Goal: Task Accomplishment & Management: Use online tool/utility

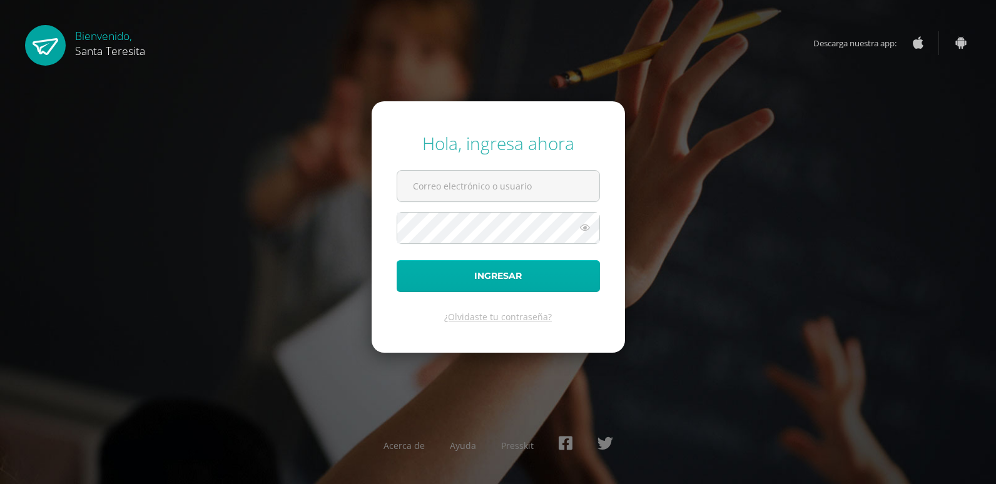
type input "[EMAIL_ADDRESS][DOMAIN_NAME]"
click at [518, 278] on button "Ingresar" at bounding box center [498, 276] width 203 height 32
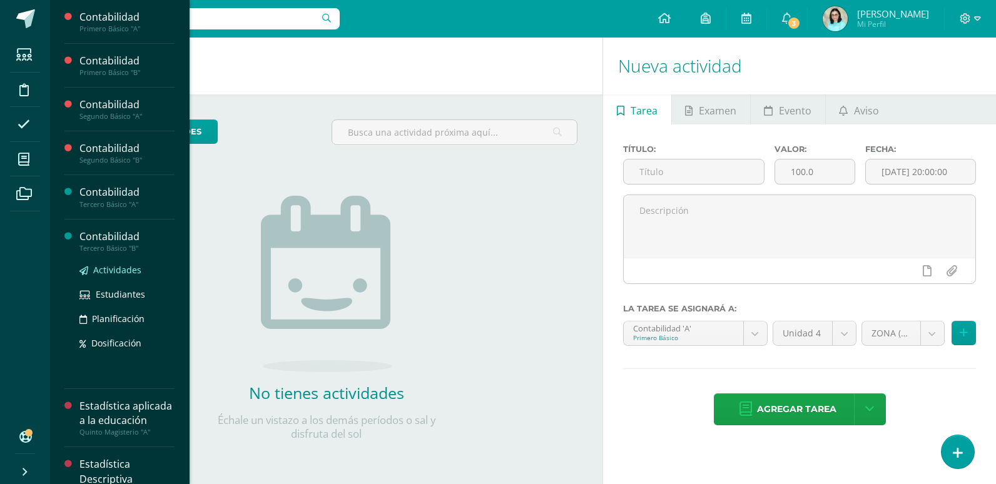
click at [121, 269] on span "Actividades" at bounding box center [117, 270] width 48 height 12
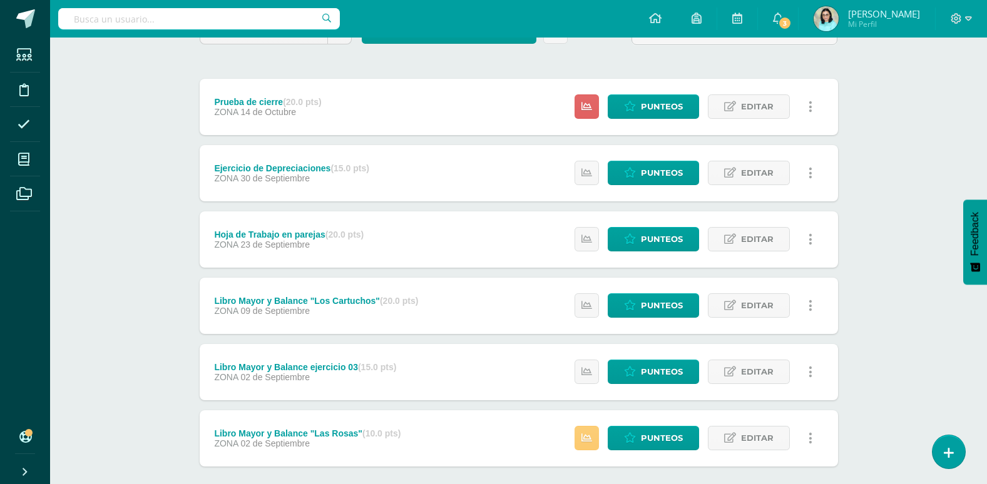
scroll to position [195, 0]
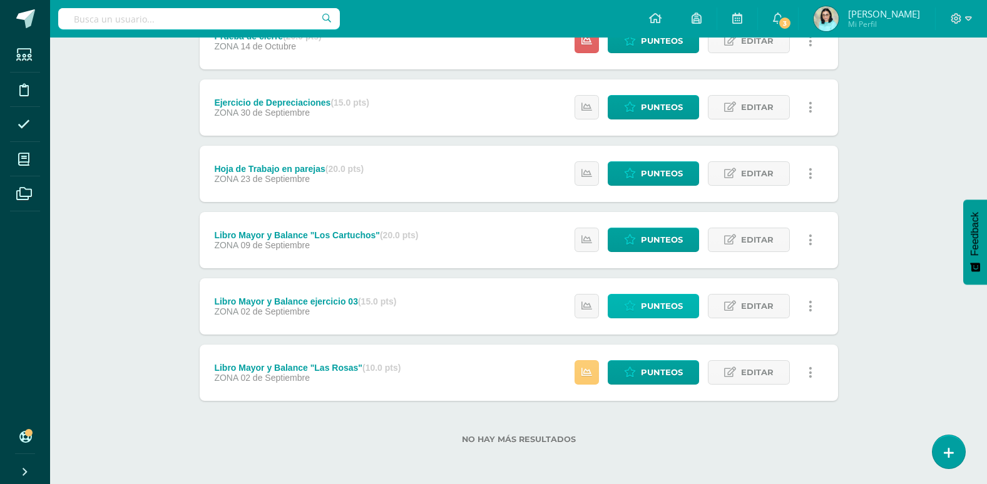
click at [637, 303] on link "Punteos" at bounding box center [652, 306] width 91 height 24
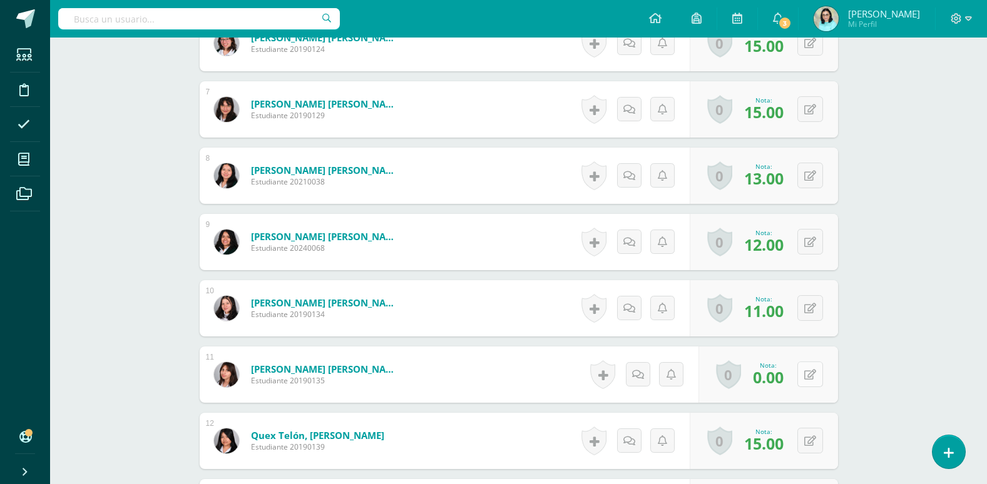
scroll to position [752, 0]
click at [803, 375] on div "0 Logros Logros obtenidos Aún no hay logros agregados Nota: 0.00" at bounding box center [774, 374] width 143 height 58
click at [815, 370] on icon at bounding box center [818, 373] width 13 height 11
type input "8"
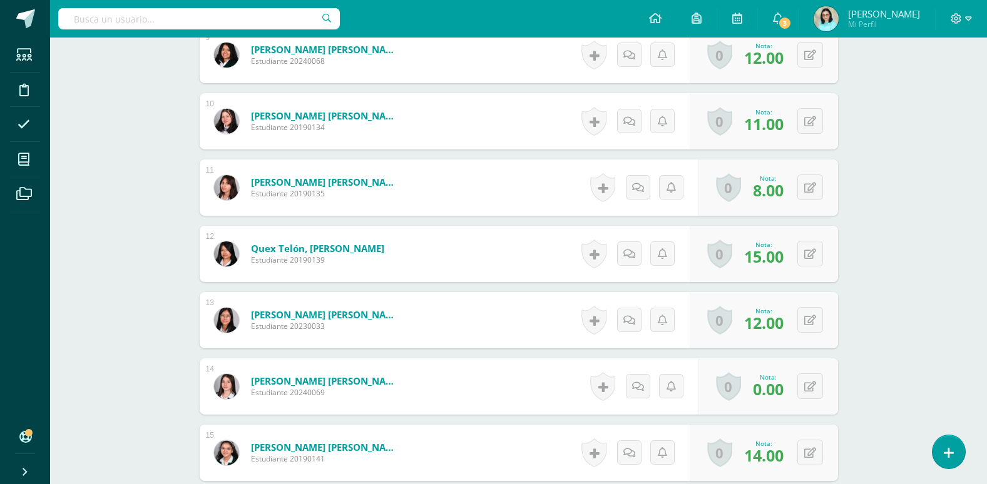
scroll to position [940, 0]
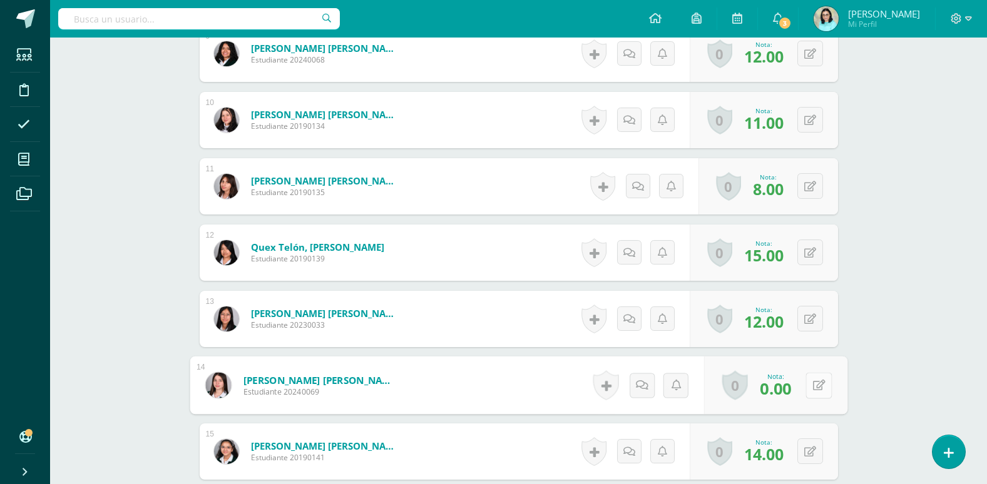
click at [814, 390] on icon at bounding box center [818, 385] width 13 height 11
type input "14"
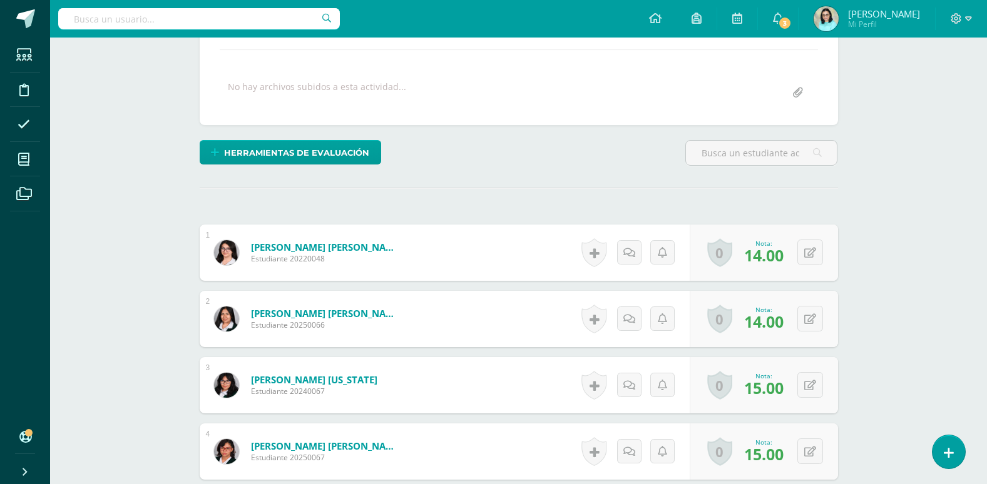
scroll to position [0, 0]
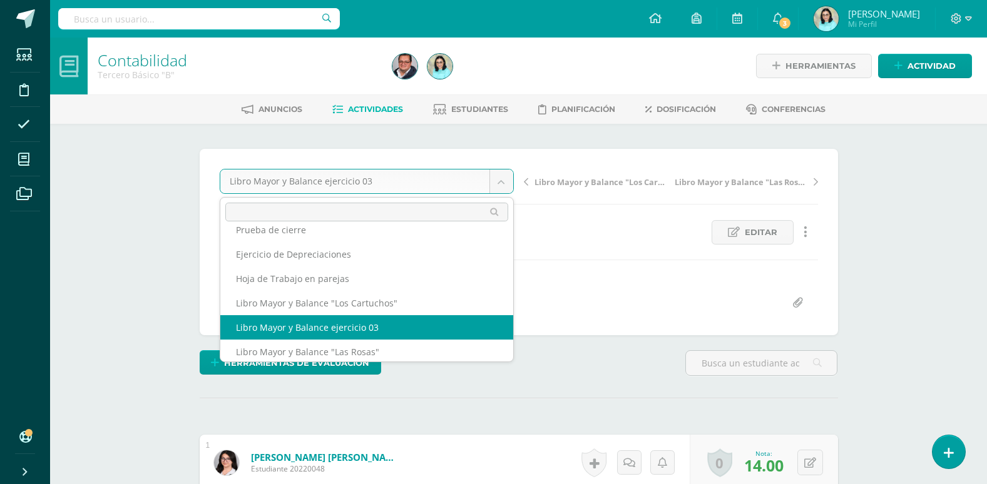
scroll to position [21, 0]
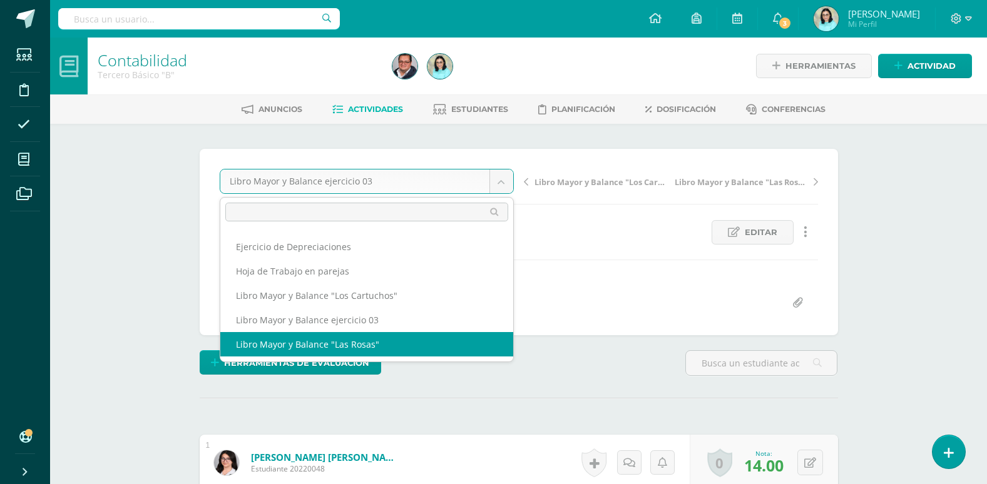
select select "/dashboard/teacher/grade-activity/107996/"
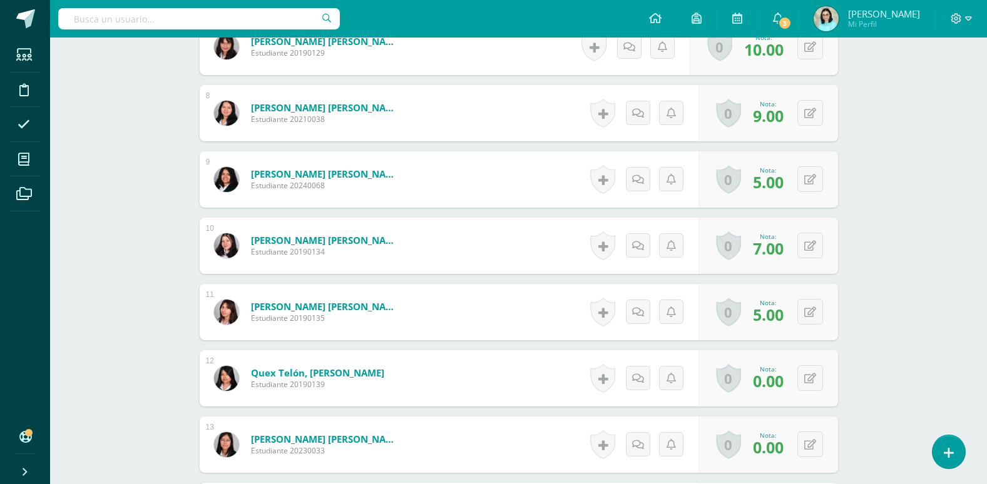
scroll to position [815, 0]
click at [806, 378] on button at bounding box center [818, 378] width 26 height 26
type input "10"
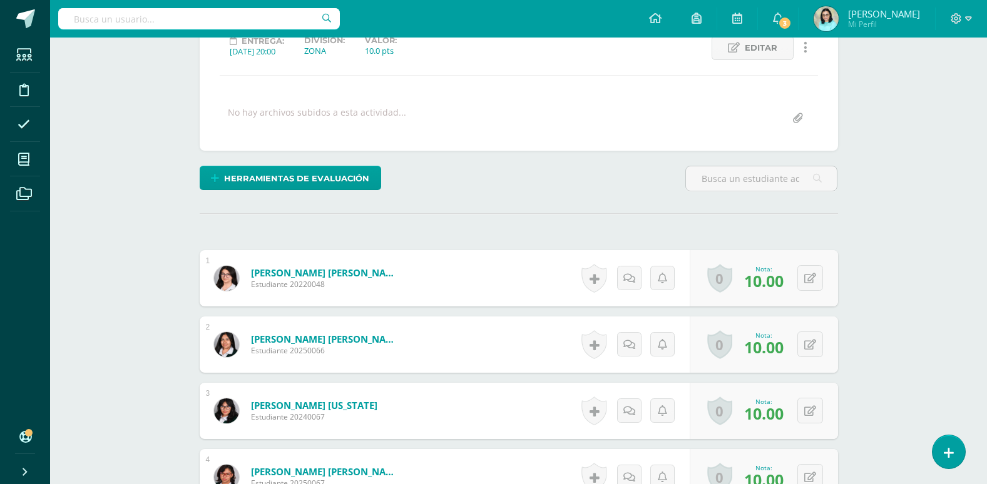
scroll to position [1, 0]
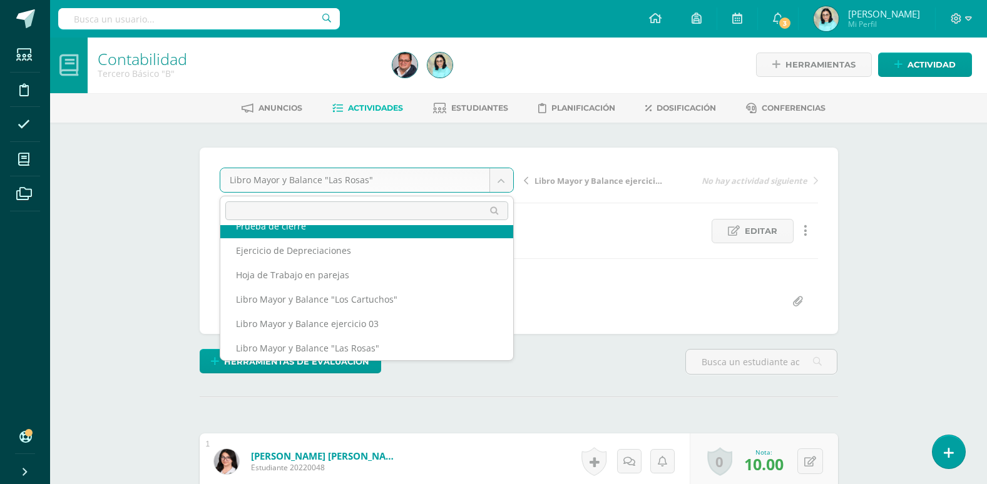
scroll to position [0, 0]
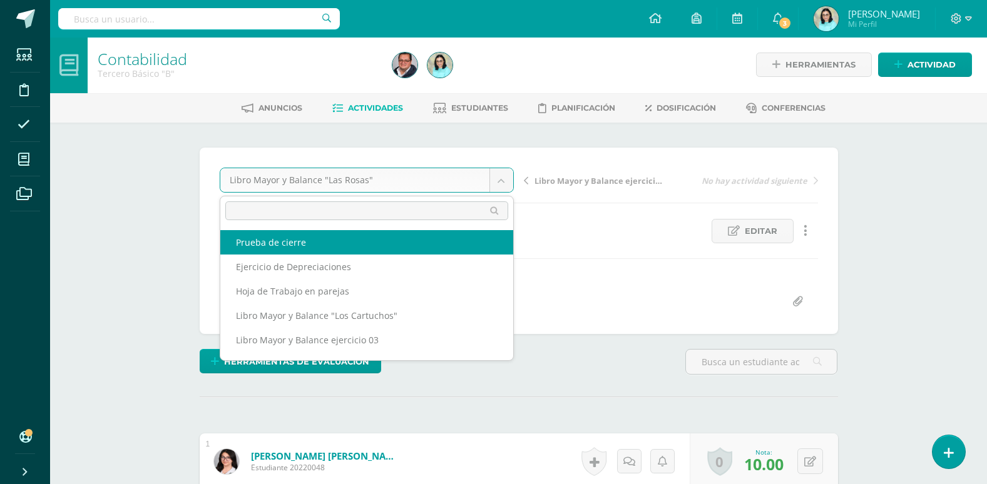
select select "/dashboard/teacher/grade-activity/108010/"
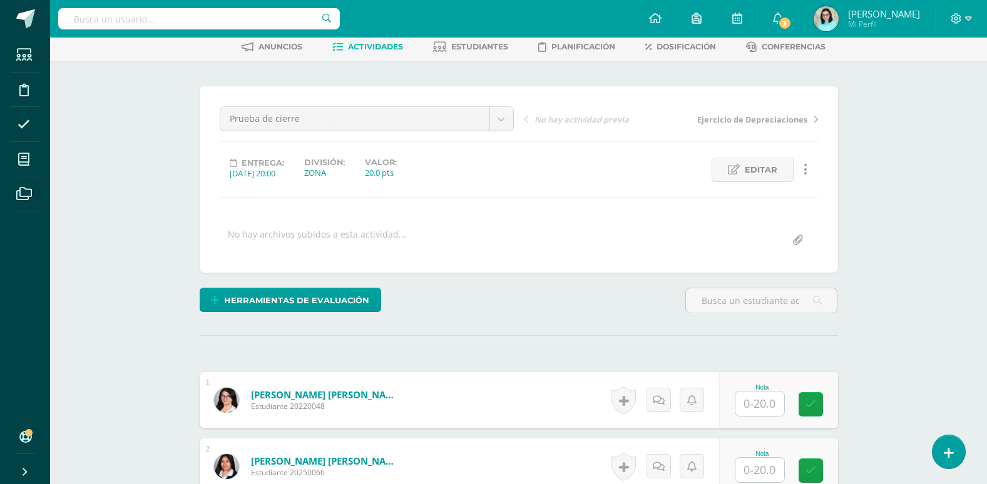
scroll to position [63, 0]
drag, startPoint x: 783, startPoint y: 402, endPoint x: 768, endPoint y: 403, distance: 15.1
click at [783, 402] on input "text" at bounding box center [766, 403] width 50 height 25
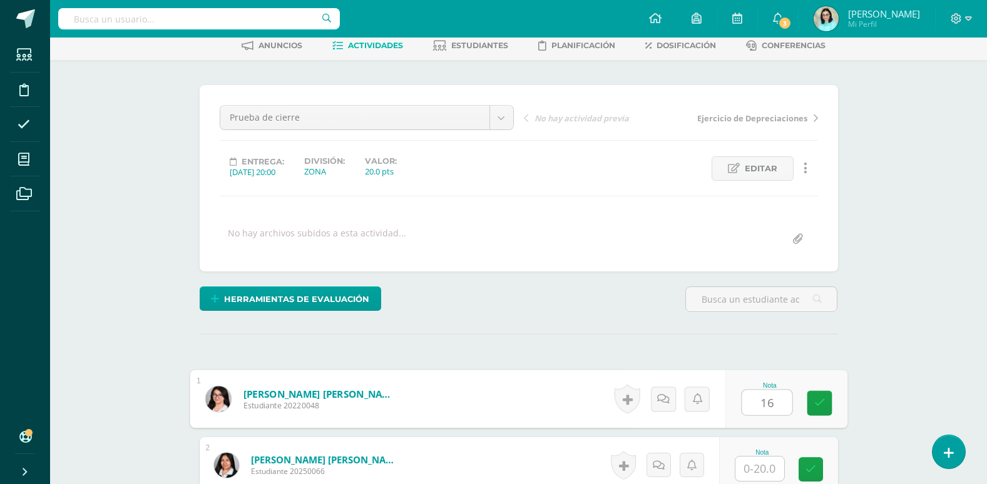
type input "16"
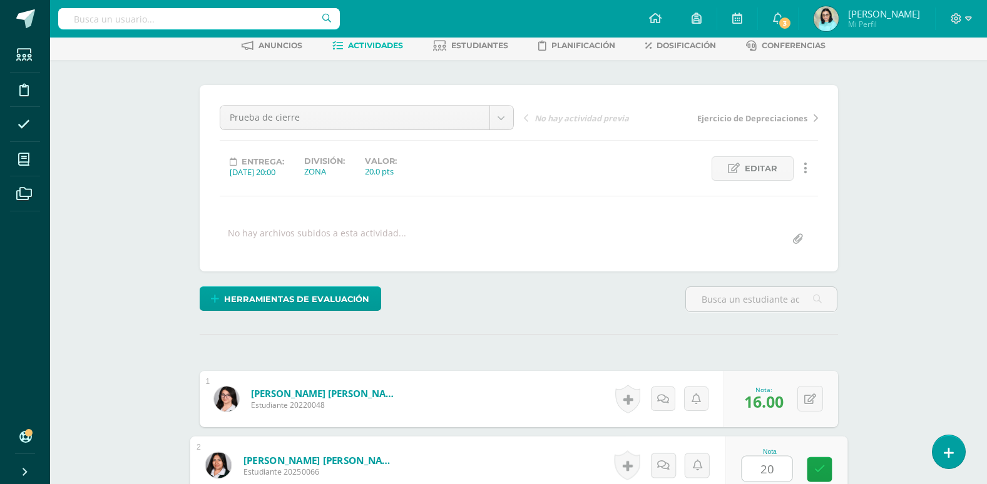
type input "20"
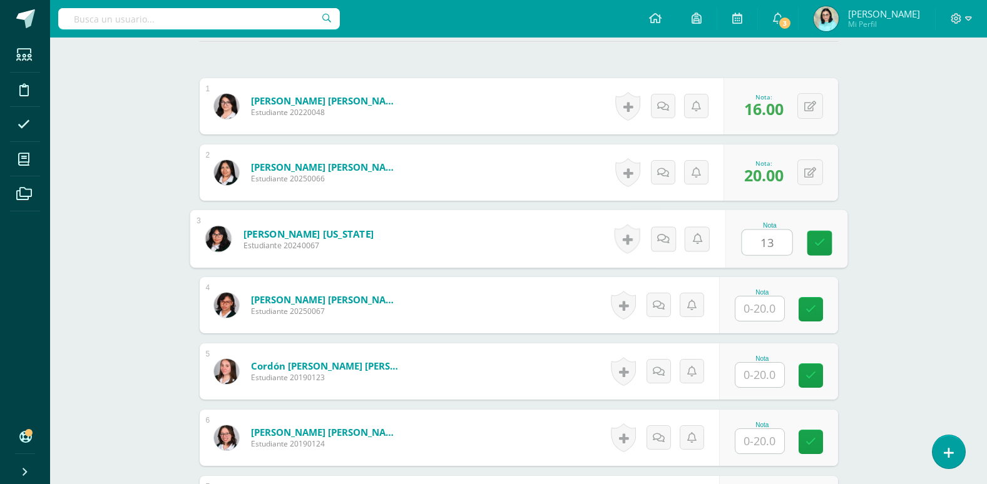
type input "13"
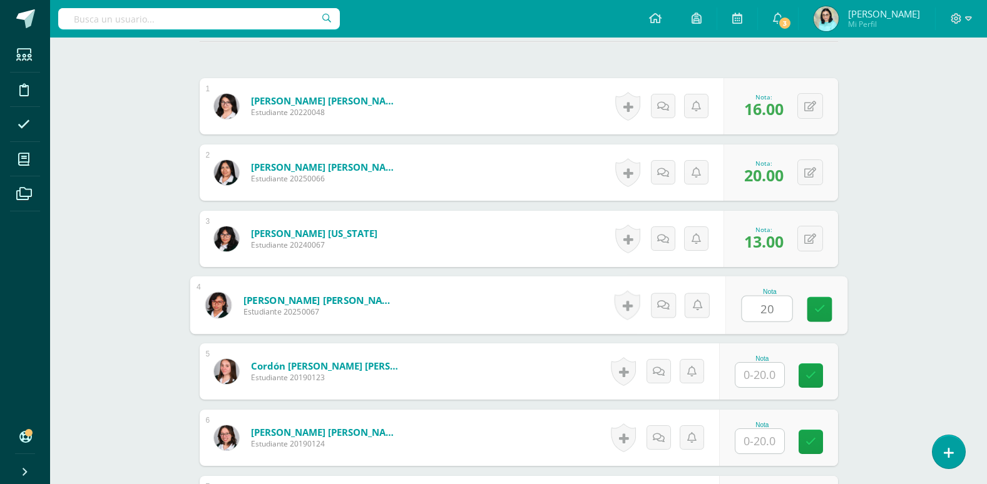
type input "20"
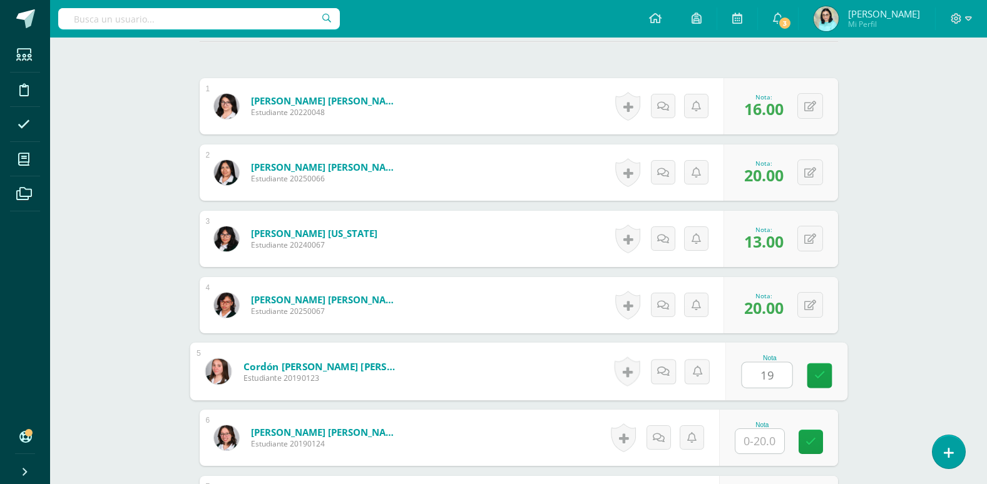
type input "19"
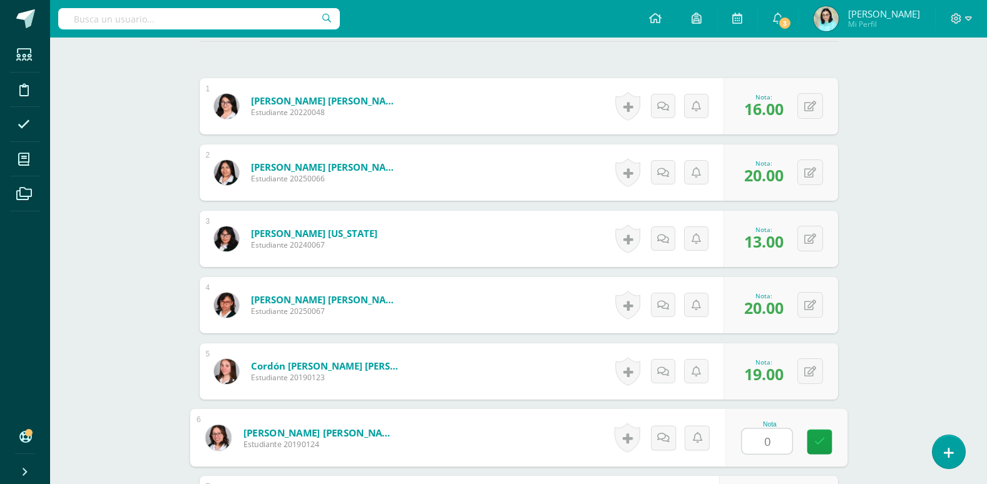
type input "0"
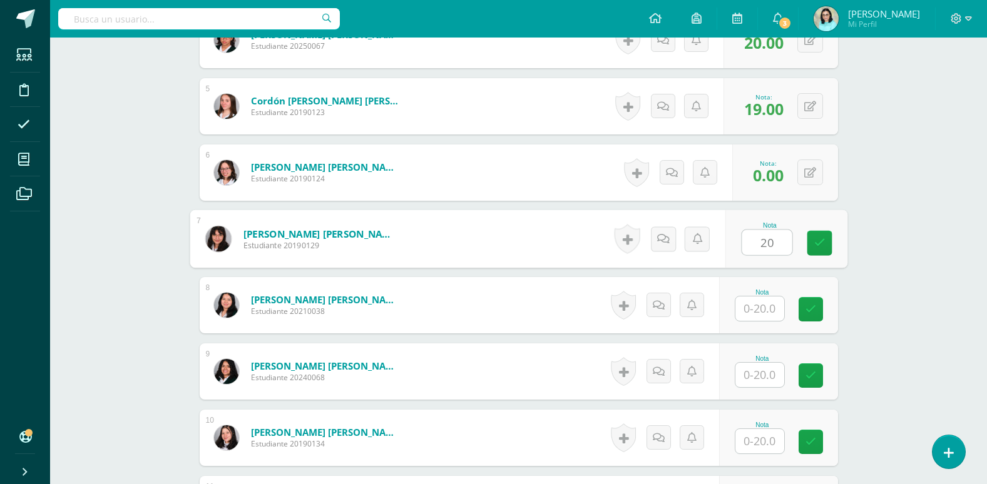
type input "20"
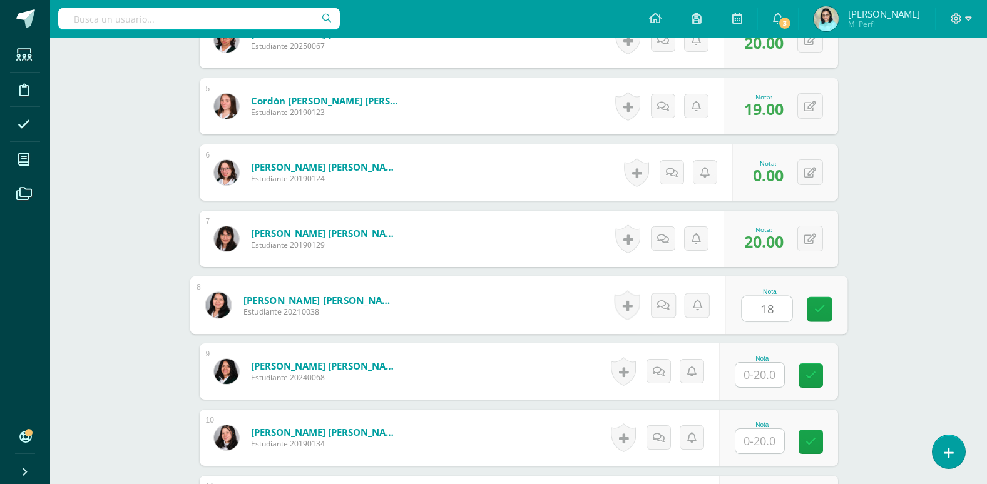
type input "18"
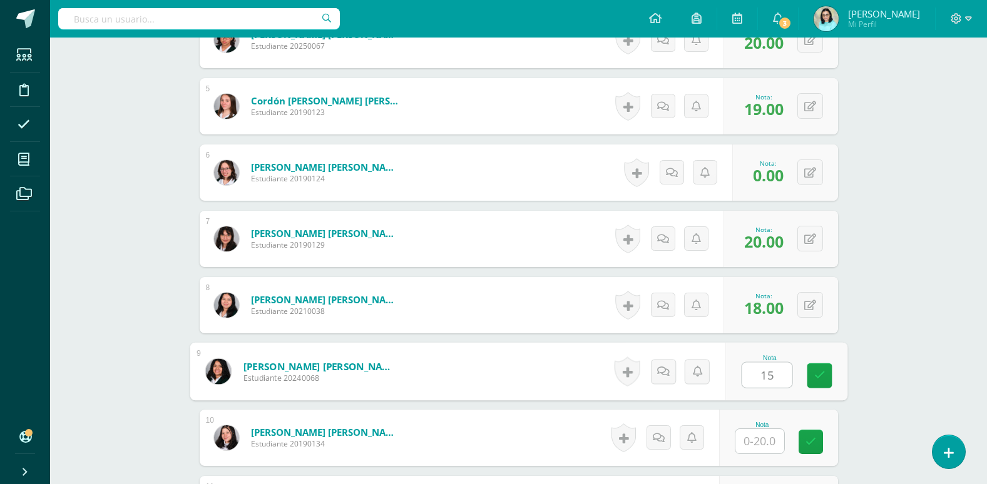
type input "15"
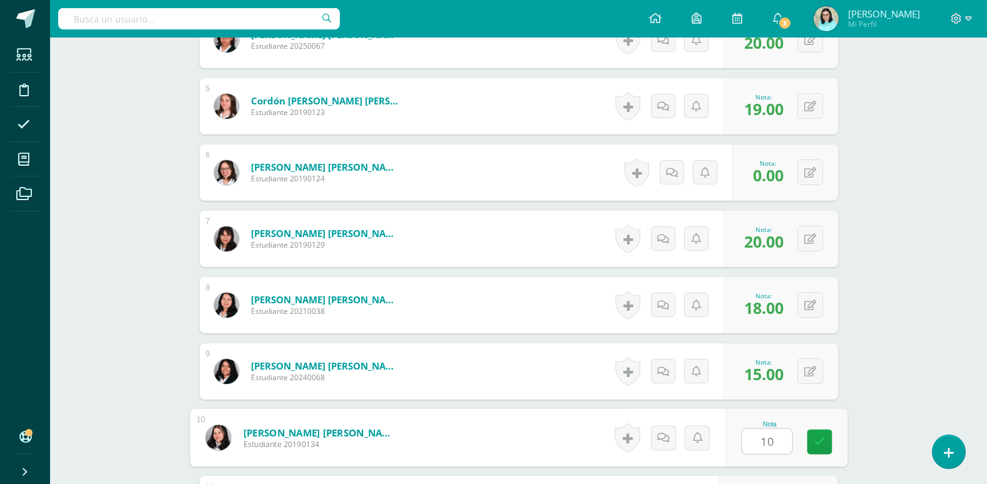
type input "10"
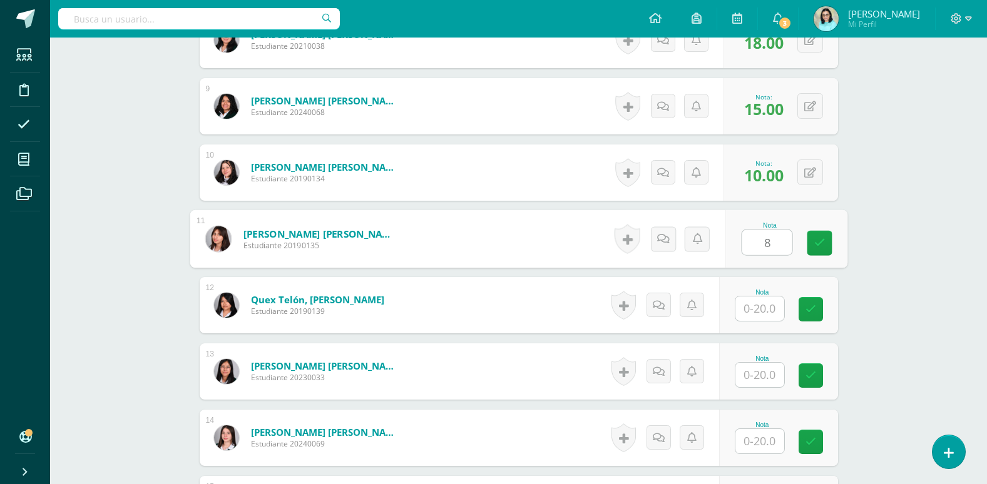
type input "8"
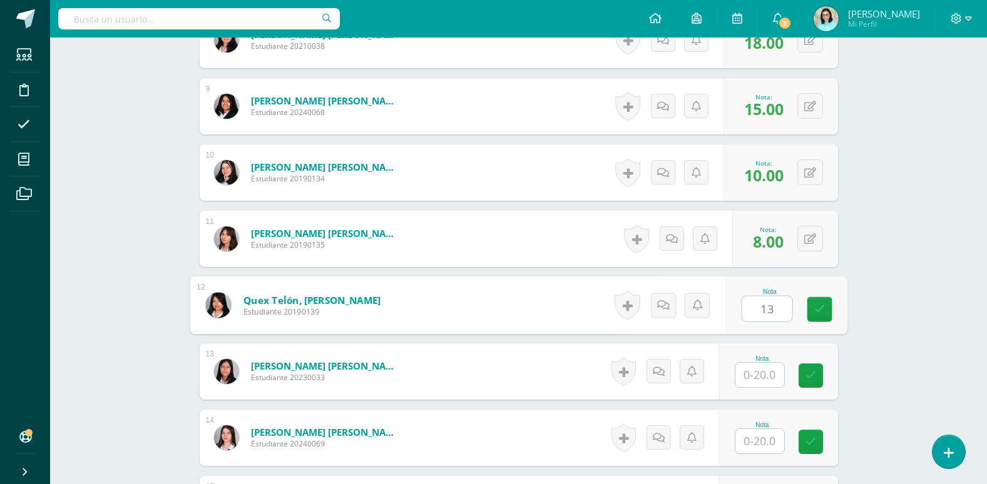
type input "13"
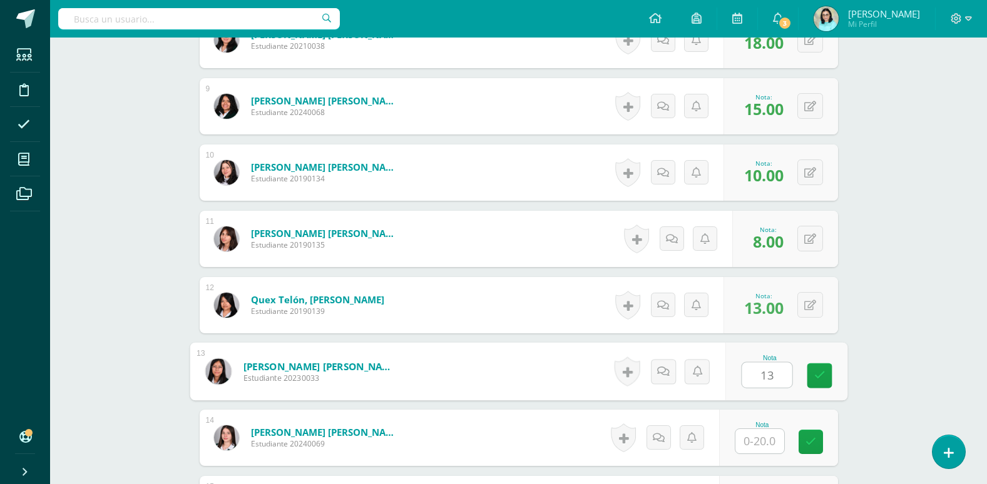
type input "13"
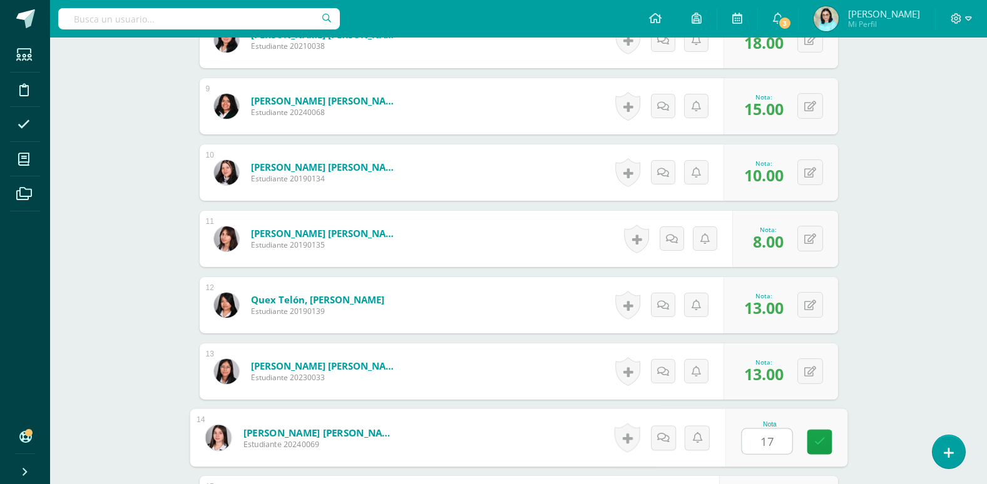
type input "17"
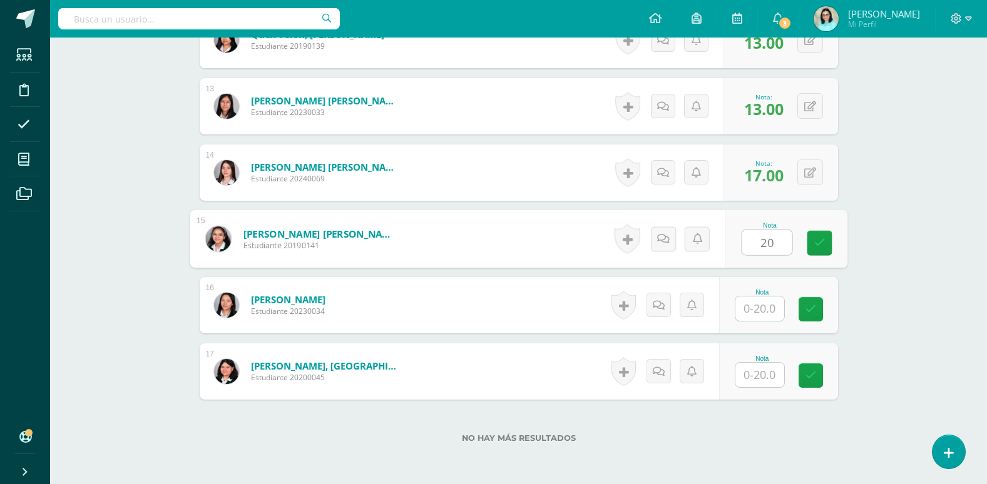
type input "20"
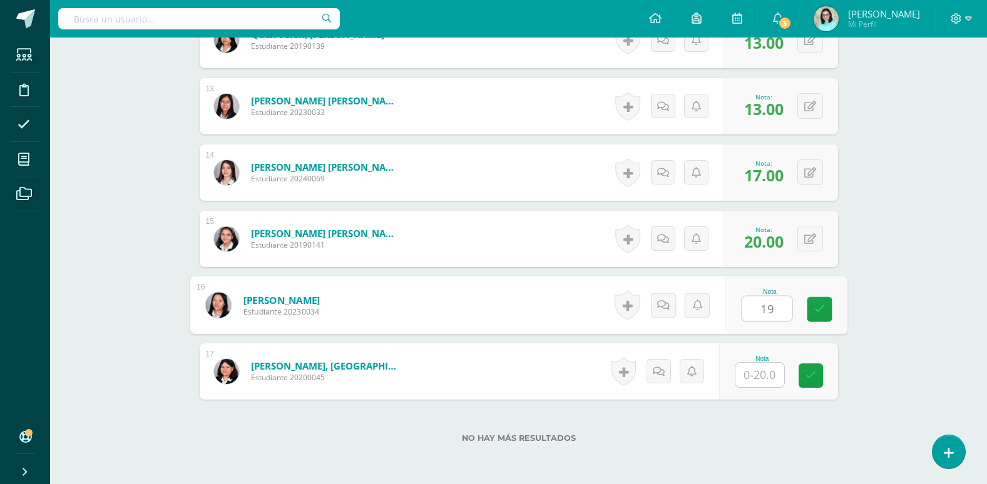
type input "19"
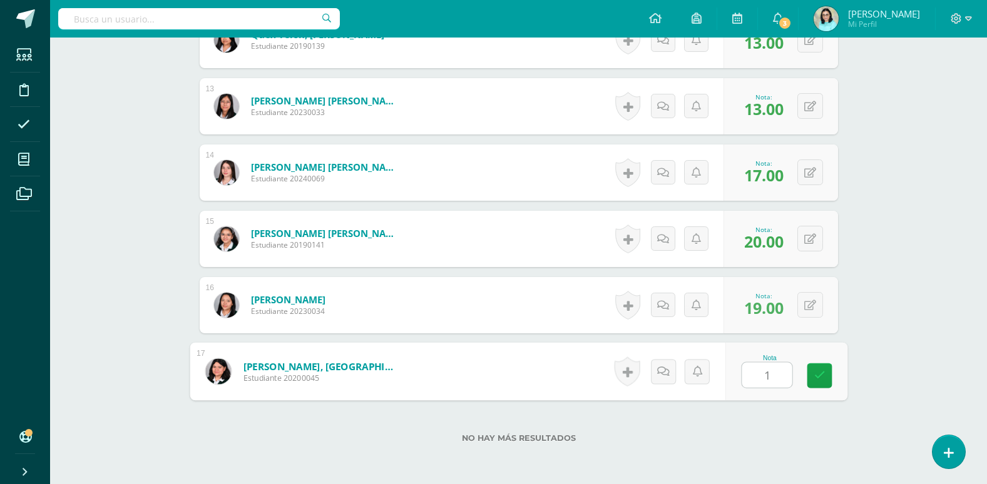
type input "16"
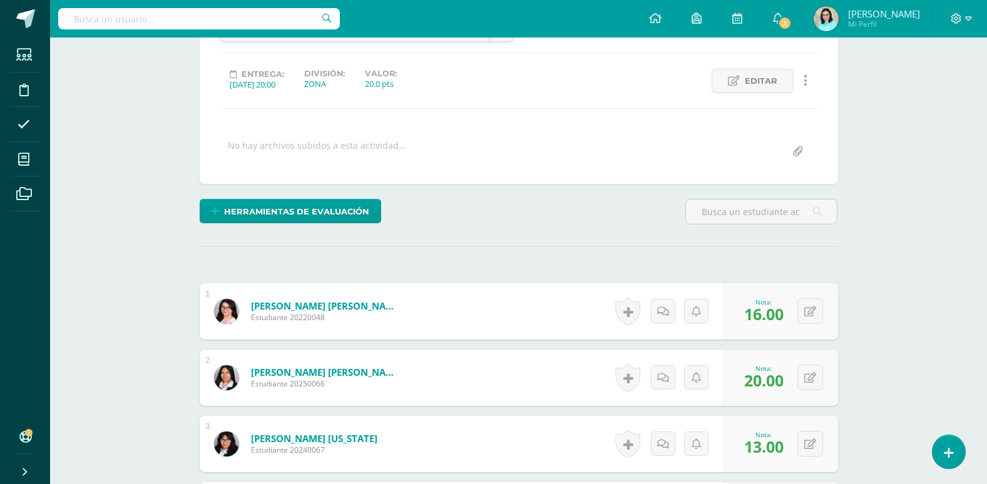
scroll to position [0, 0]
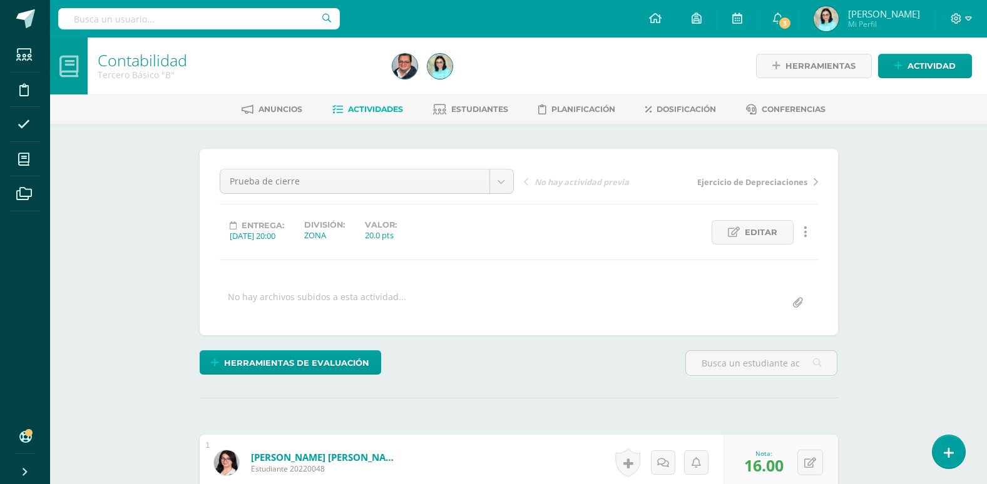
click at [379, 111] on span "Actividades" at bounding box center [375, 108] width 55 height 9
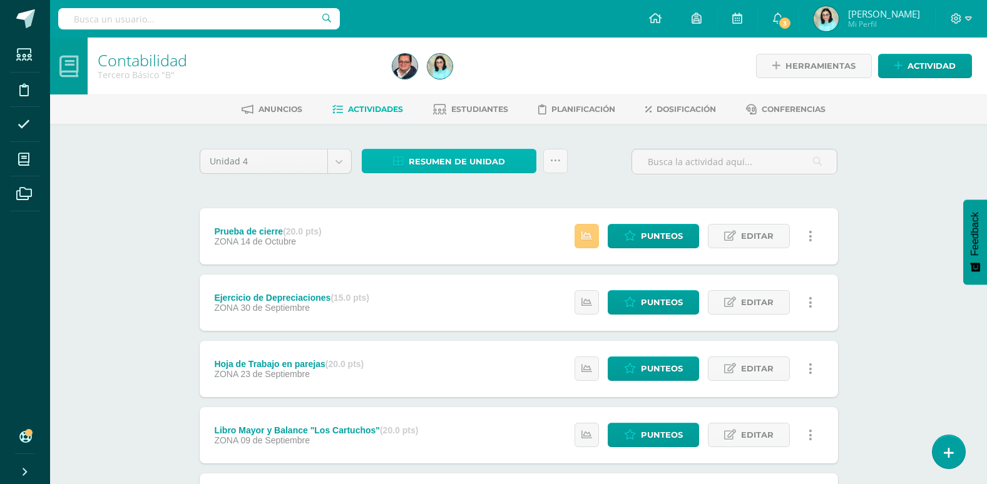
click at [463, 162] on span "Resumen de unidad" at bounding box center [457, 161] width 96 height 23
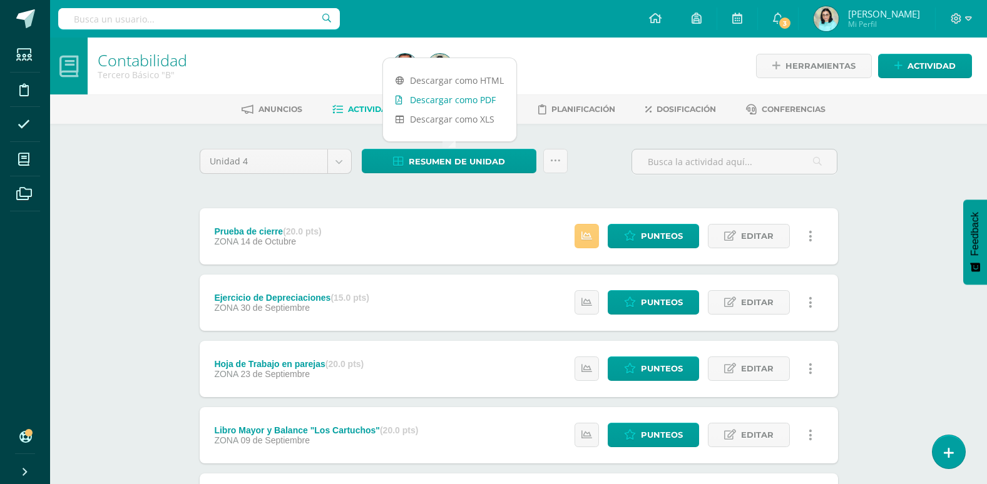
click at [469, 99] on link "Descargar como PDF" at bounding box center [449, 99] width 133 height 19
click at [672, 231] on span "Punteos" at bounding box center [662, 236] width 42 height 23
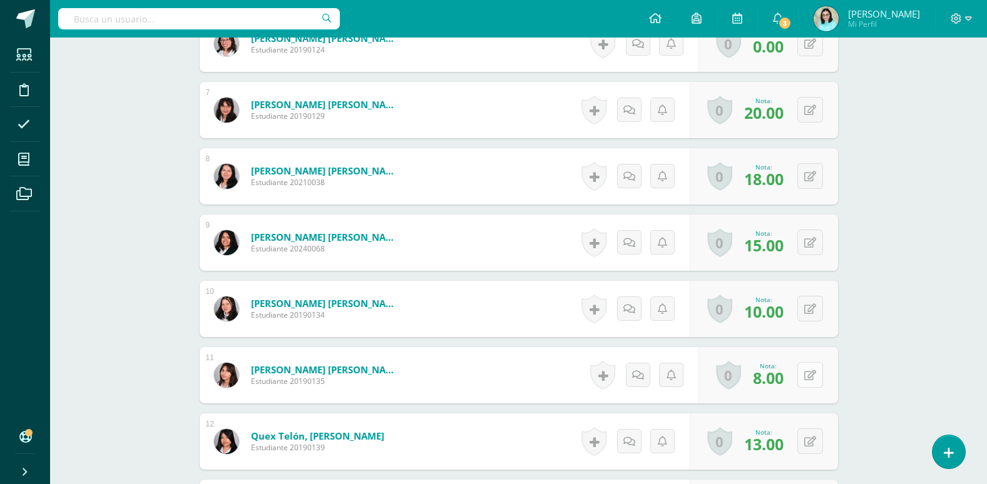
scroll to position [751, 0]
click at [807, 373] on button at bounding box center [810, 375] width 26 height 26
type input "10"
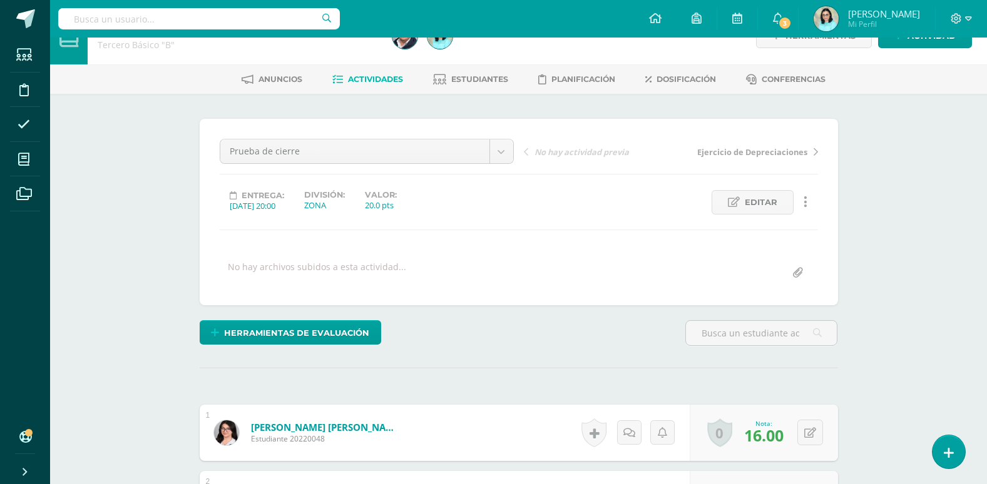
scroll to position [0, 0]
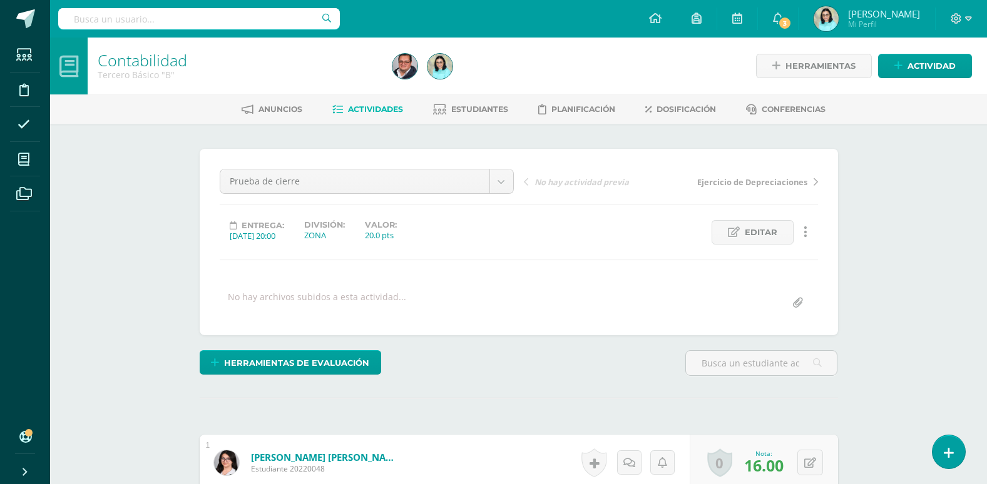
click at [379, 114] on span "Actividades" at bounding box center [375, 108] width 55 height 9
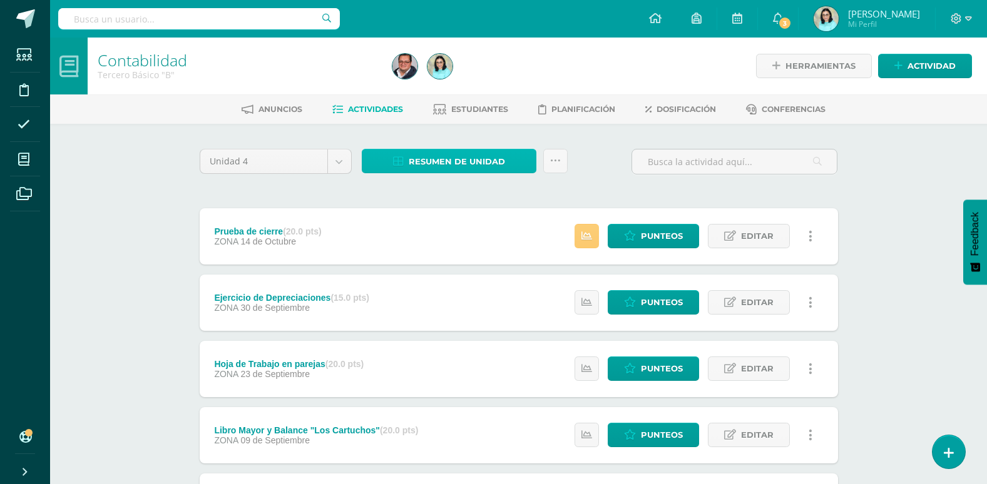
click at [480, 157] on span "Resumen de unidad" at bounding box center [457, 161] width 96 height 23
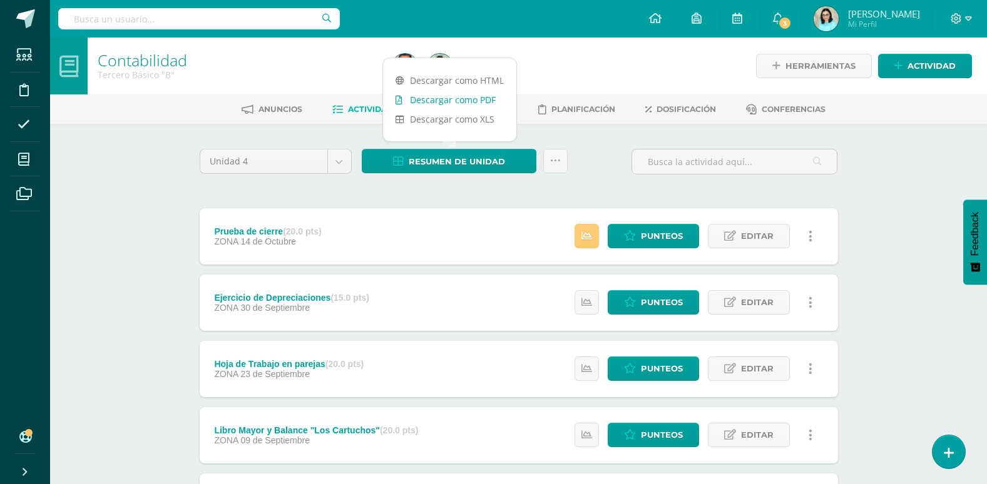
click at [460, 103] on link "Descargar como PDF" at bounding box center [449, 99] width 133 height 19
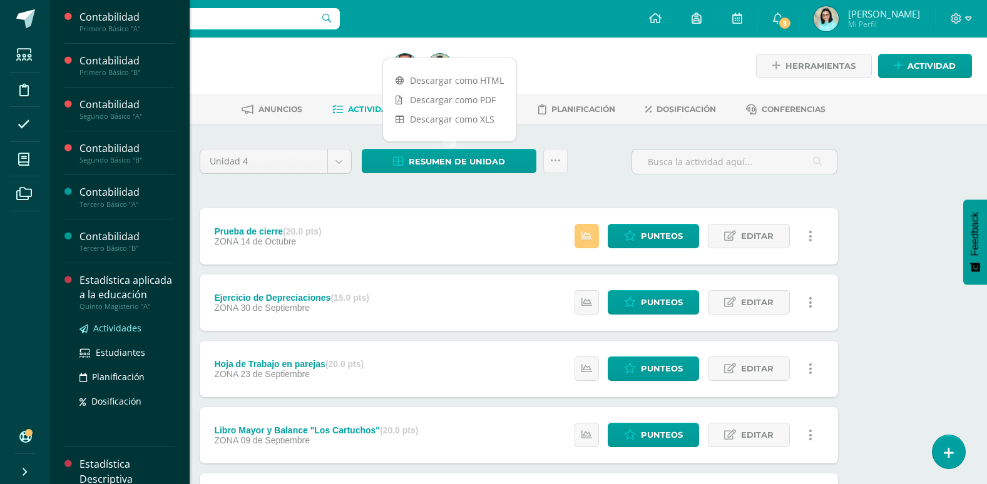
click at [109, 334] on span "Actividades" at bounding box center [117, 328] width 48 height 12
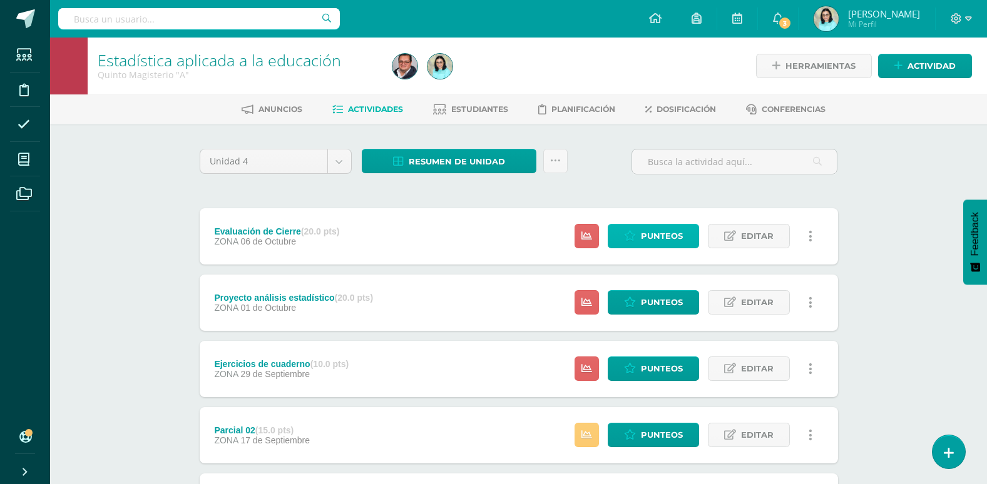
click at [664, 235] on span "Punteos" at bounding box center [662, 236] width 42 height 23
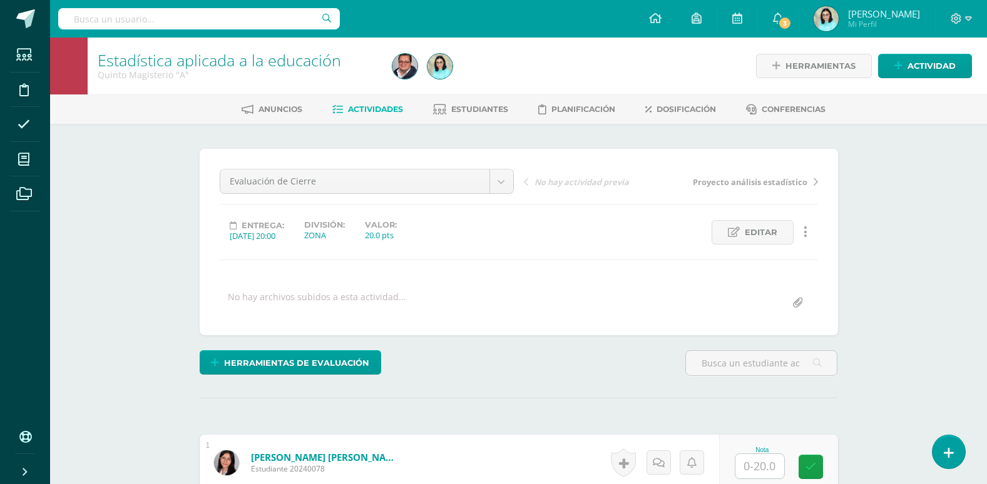
scroll to position [1, 0]
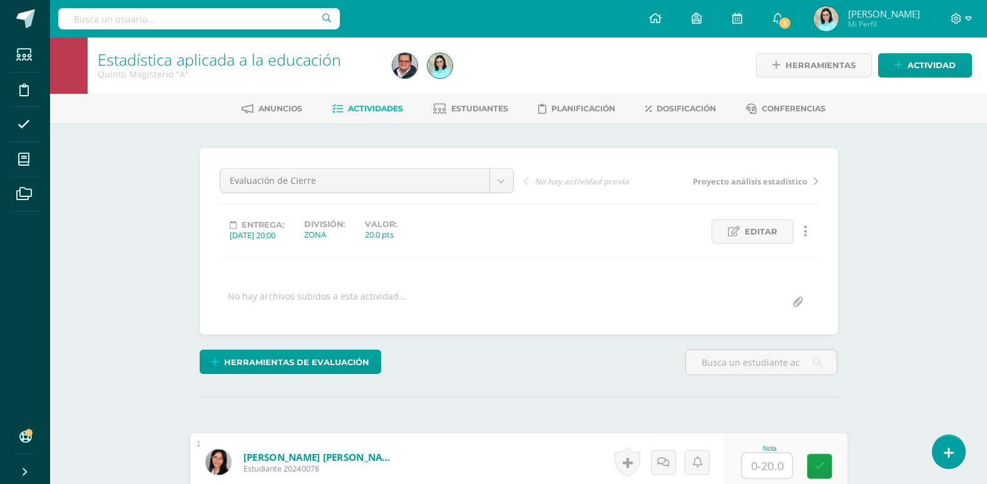
click at [756, 457] on input "text" at bounding box center [766, 466] width 50 height 25
type input "11"
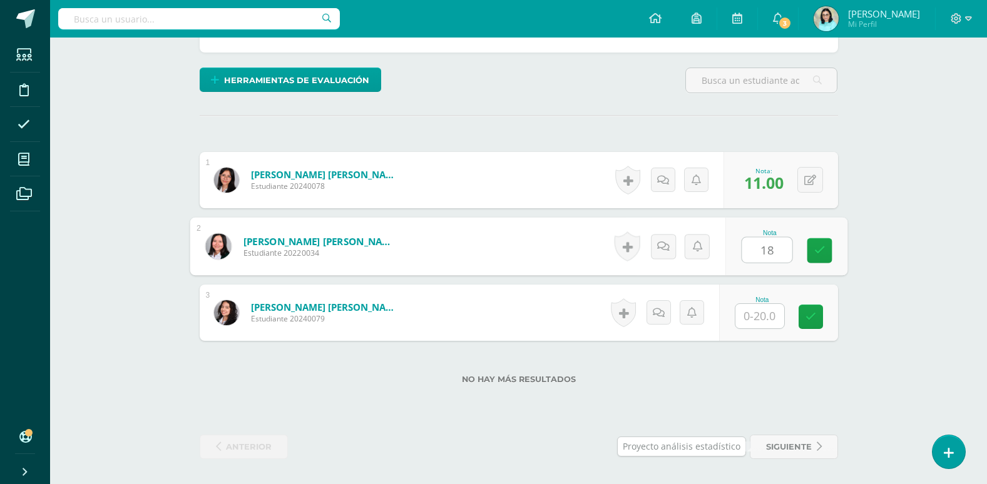
type input "18"
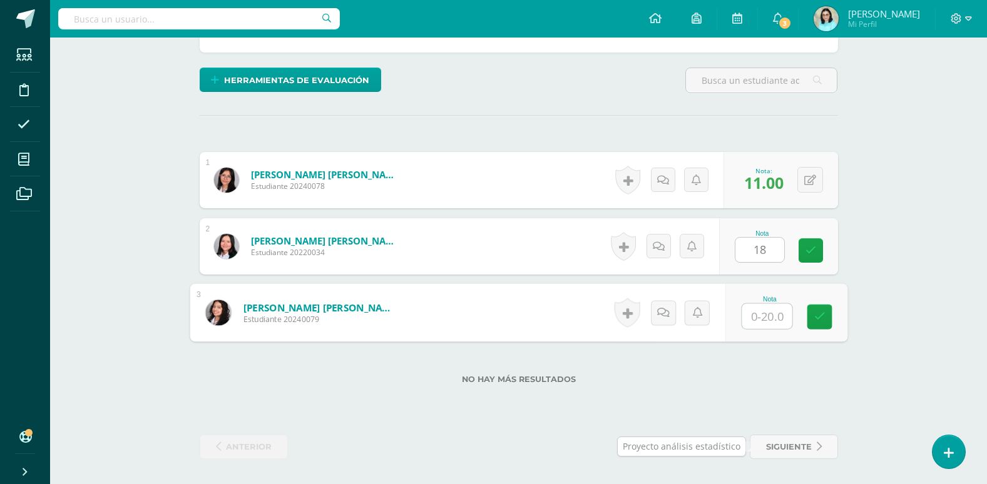
type input "8"
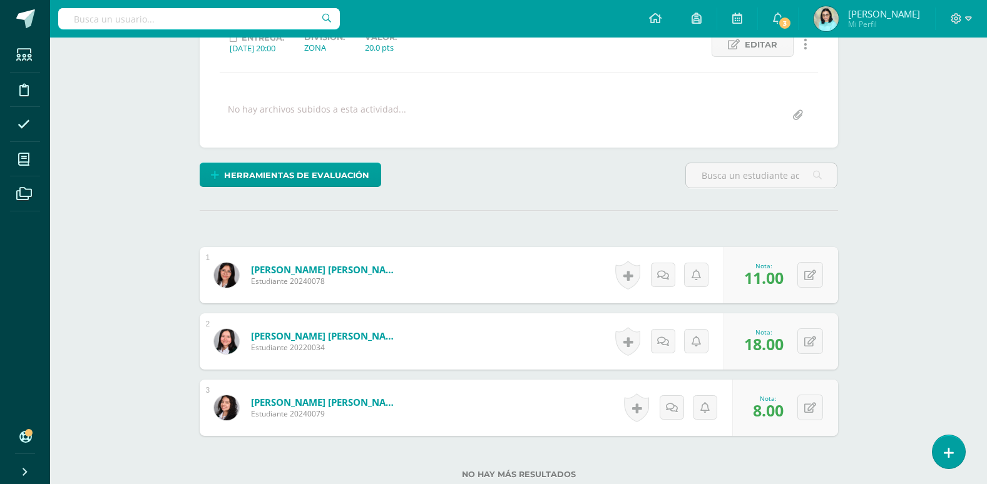
scroll to position [33, 0]
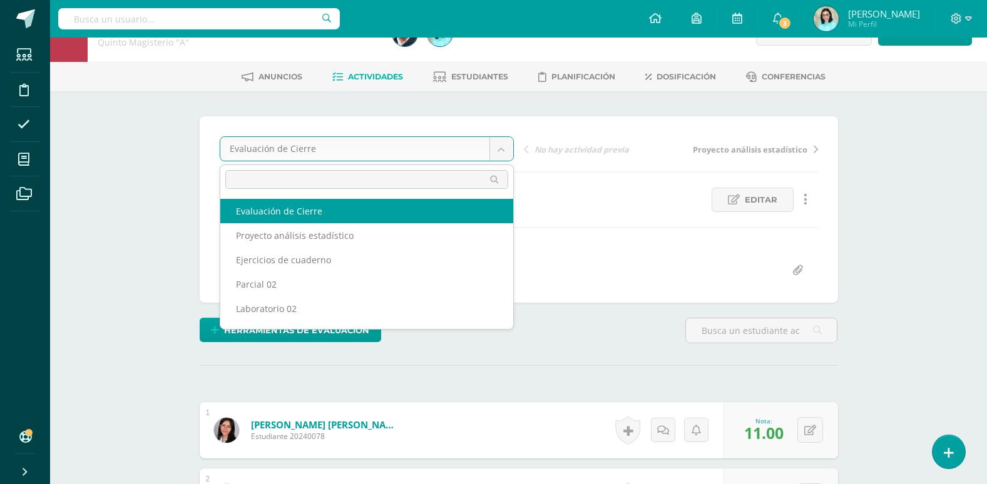
click at [500, 151] on body "Estudiantes Disciplina Asistencia Mis cursos Archivos Soporte Ayuda Reportar un…" at bounding box center [493, 350] width 987 height 767
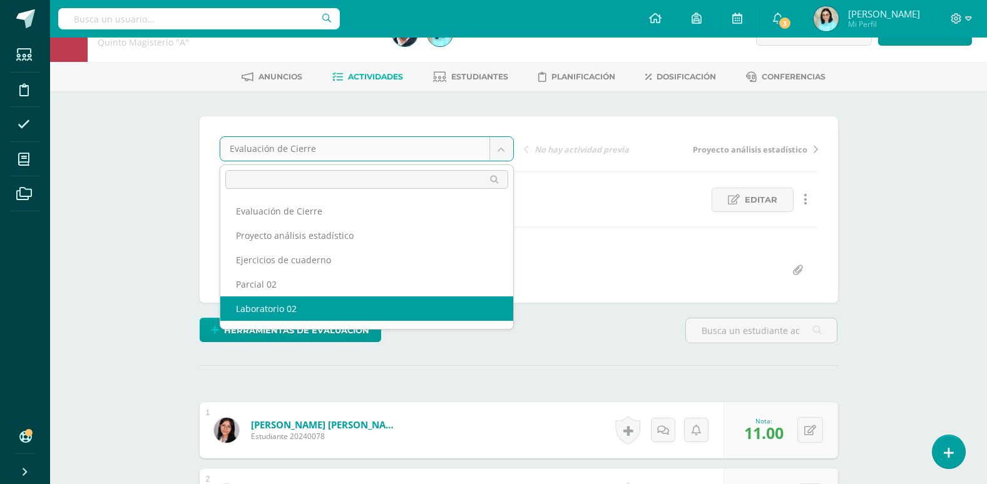
scroll to position [46, 0]
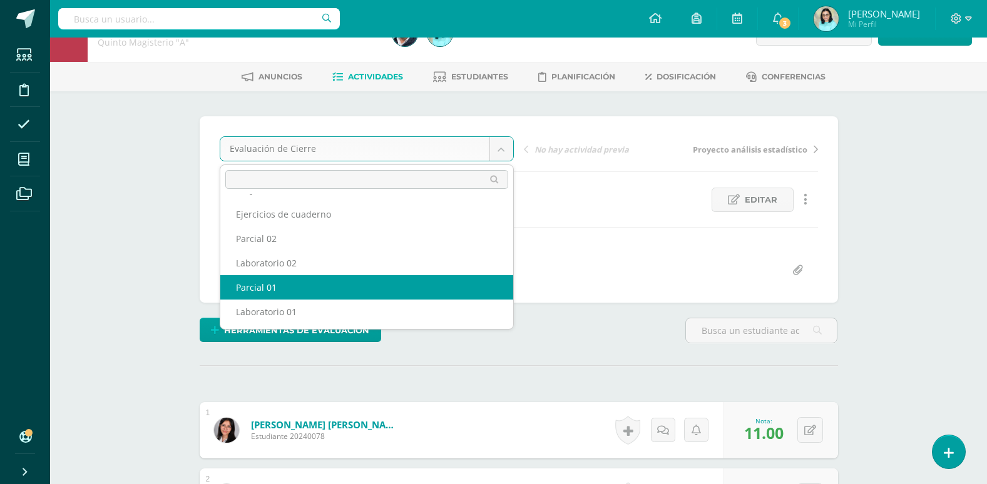
select select "/dashboard/teacher/grade-activity/107938/"
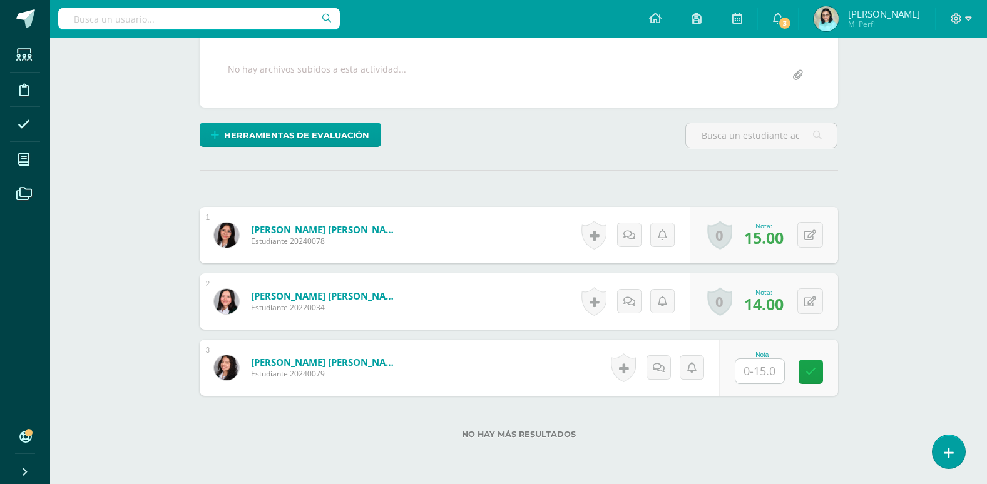
scroll to position [283, 0]
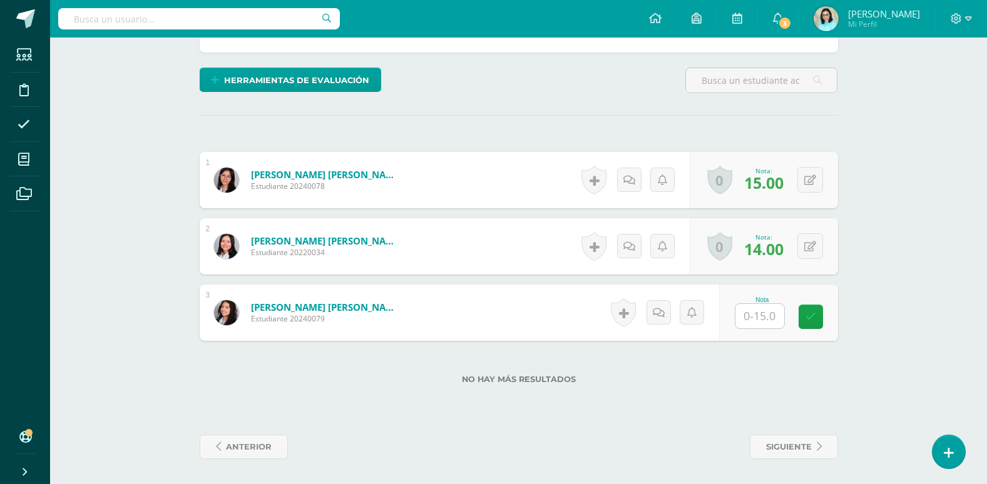
click at [762, 321] on input "text" at bounding box center [759, 316] width 49 height 24
type input "13"
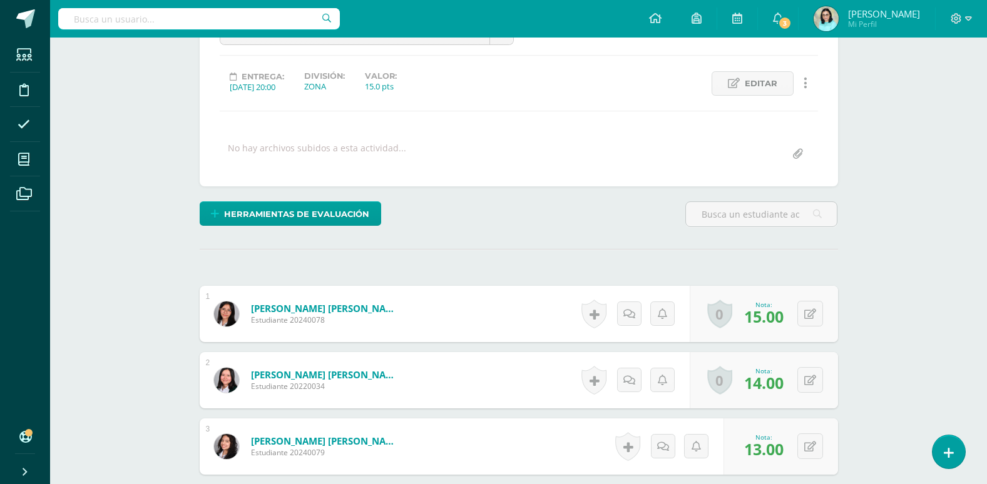
scroll to position [95, 0]
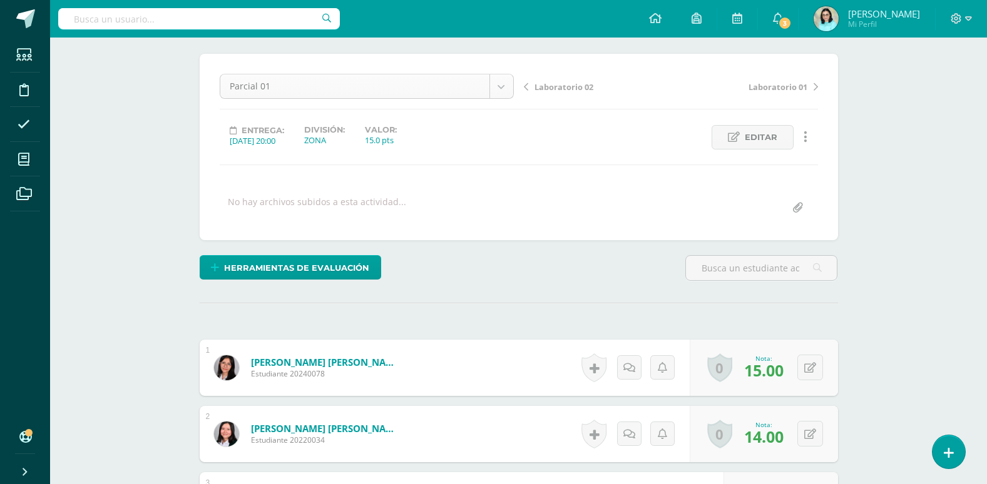
click at [505, 92] on body "Estudiantes Disciplina Asistencia Mis cursos Archivos Soporte Ayuda Reportar un…" at bounding box center [493, 288] width 987 height 767
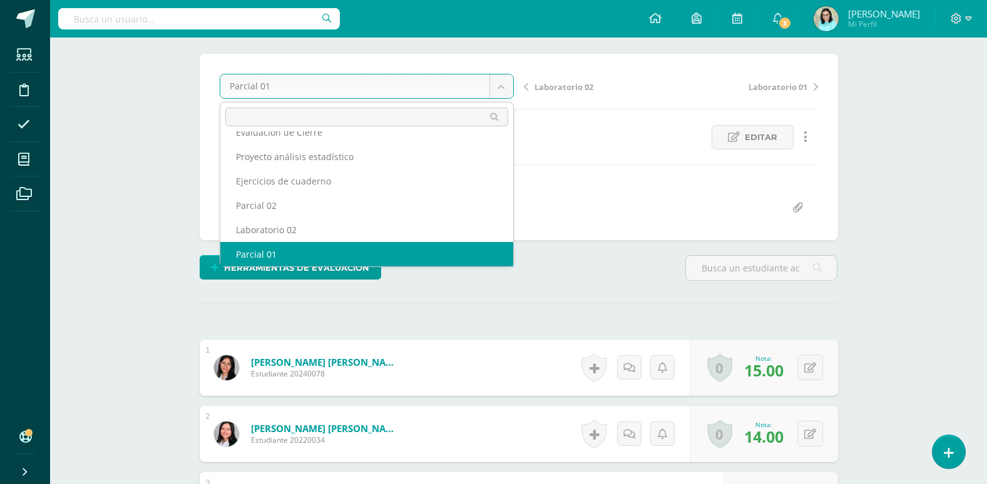
scroll to position [0, 0]
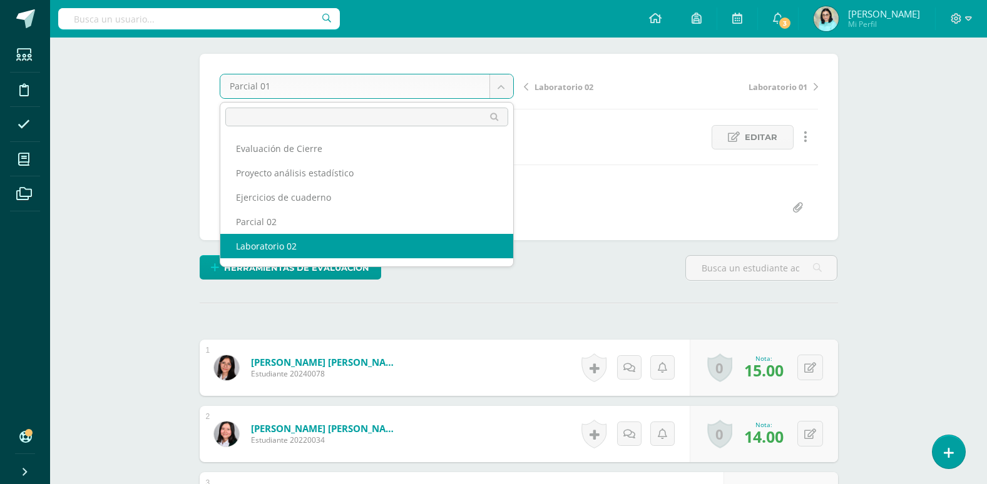
select select "/dashboard/teacher/grade-activity/107941/"
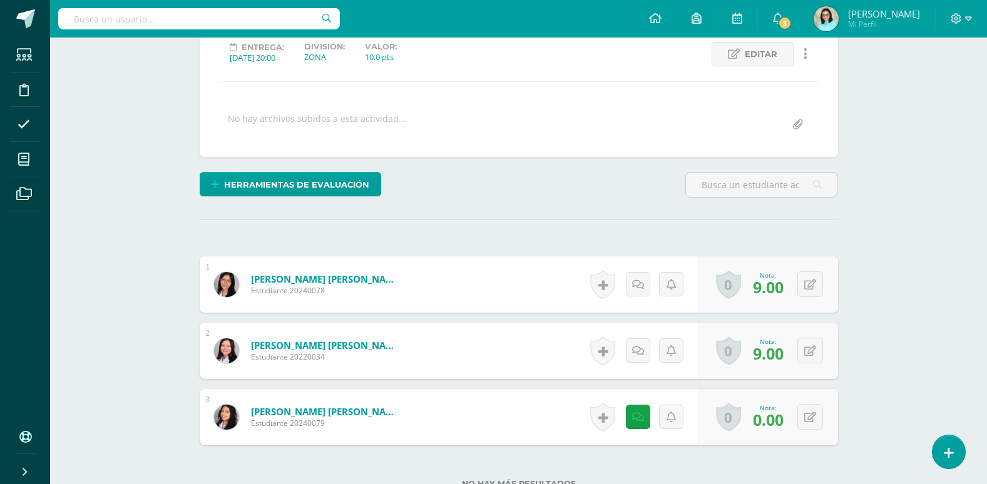
scroll to position [188, 0]
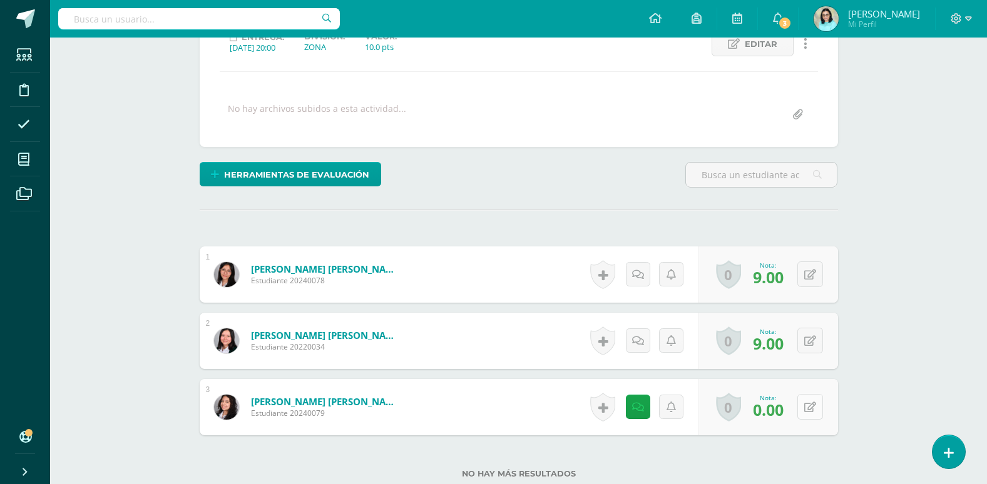
click at [809, 404] on button at bounding box center [810, 407] width 26 height 26
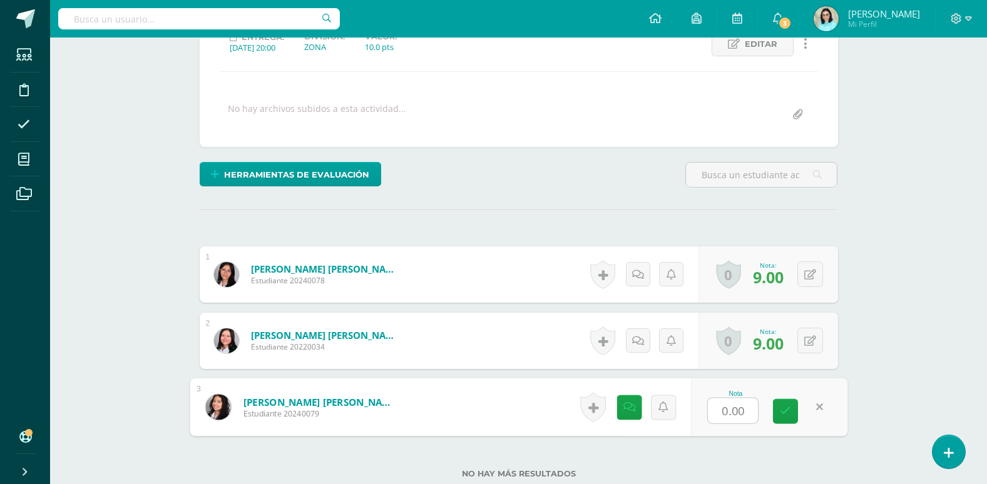
type input "8"
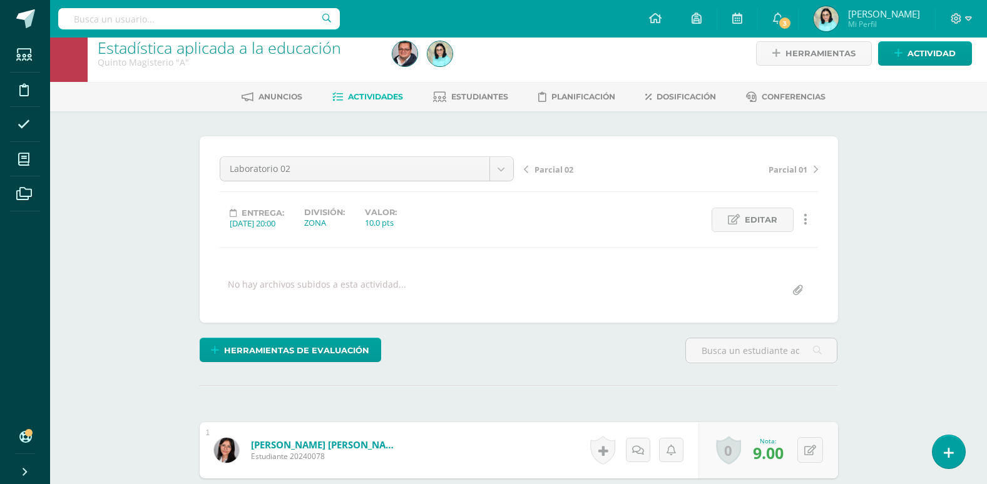
scroll to position [0, 0]
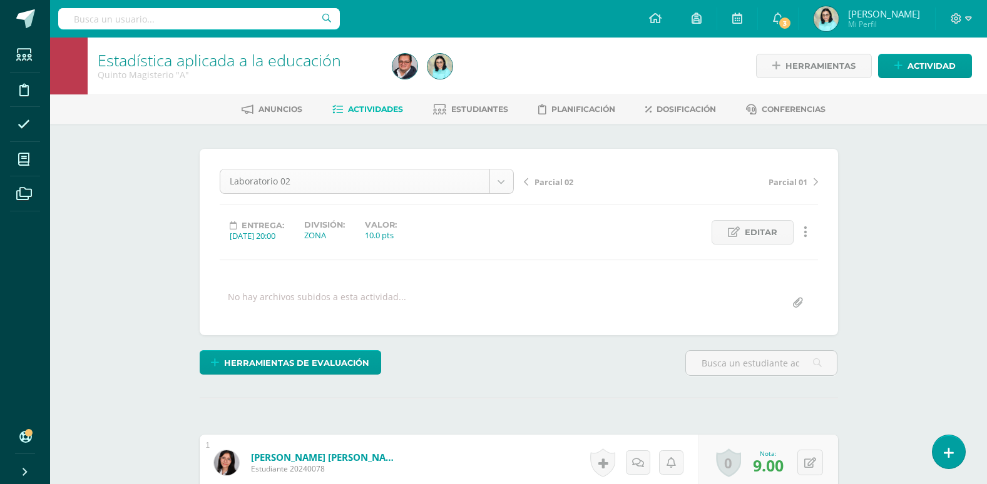
click at [505, 185] on body "Estudiantes Disciplina Asistencia Mis cursos Archivos Soporte Ayuda Reportar un…" at bounding box center [493, 383] width 987 height 767
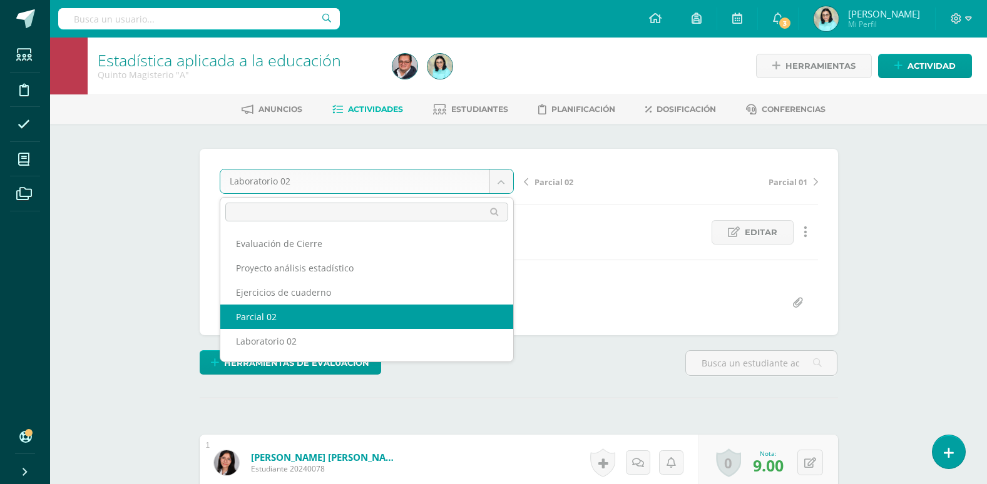
select select "/dashboard/teacher/grade-activity/107944/"
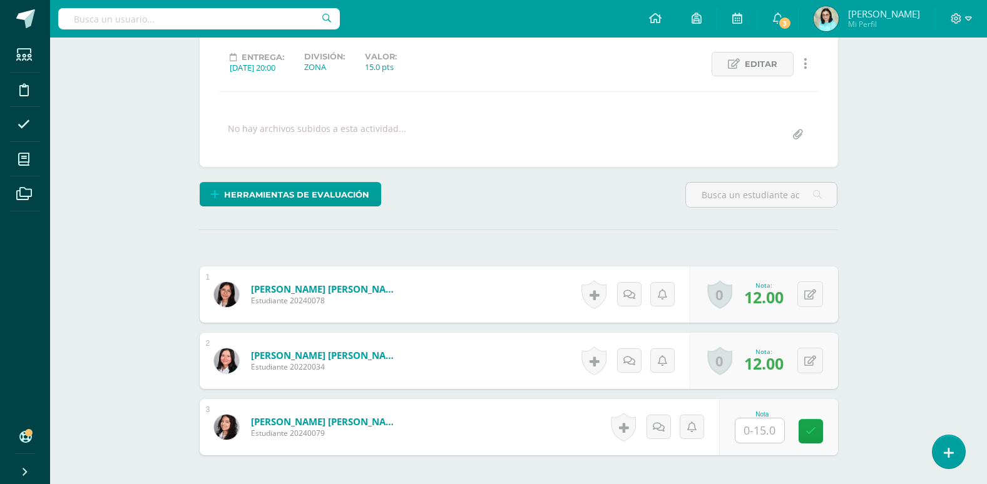
scroll to position [251, 0]
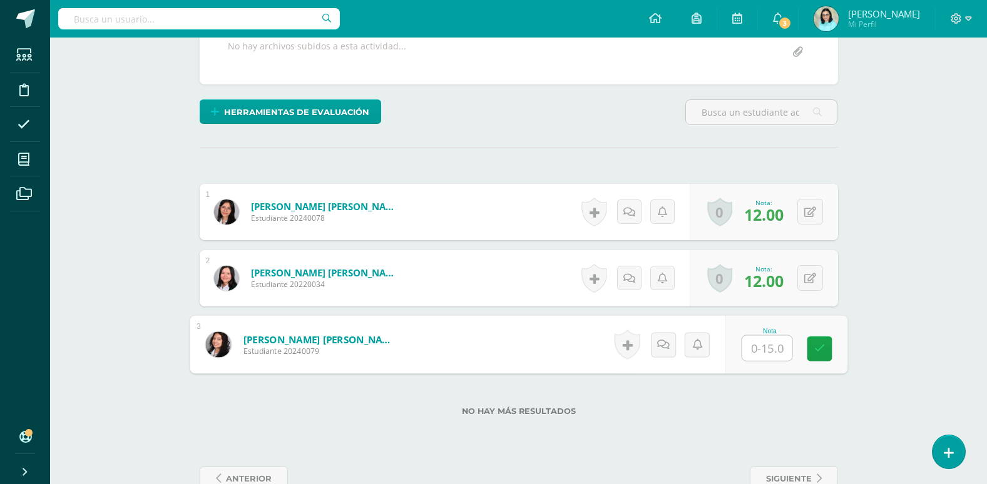
click at [772, 346] on input "text" at bounding box center [766, 348] width 50 height 25
type input "11"
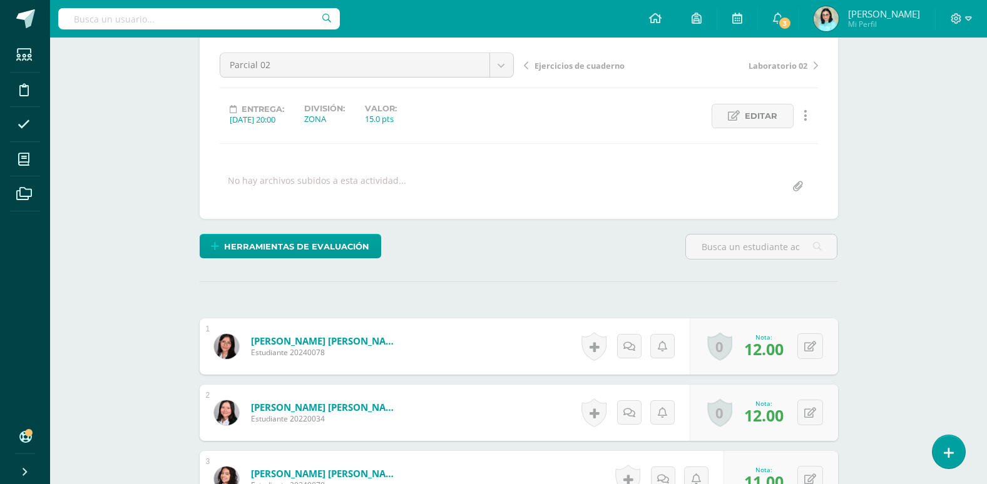
scroll to position [1, 0]
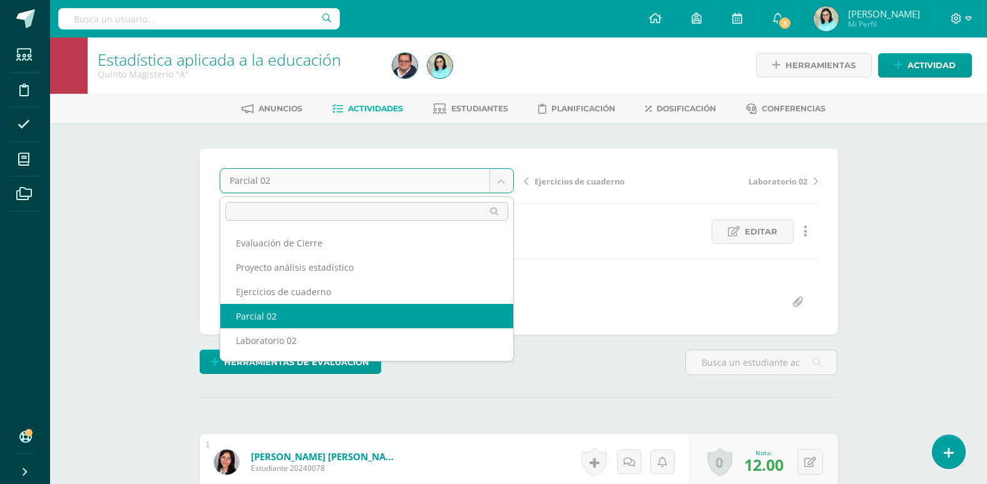
click at [507, 183] on body "Estudiantes Disciplina Asistencia Mis cursos Archivos Soporte Ayuda Reportar un…" at bounding box center [493, 382] width 987 height 767
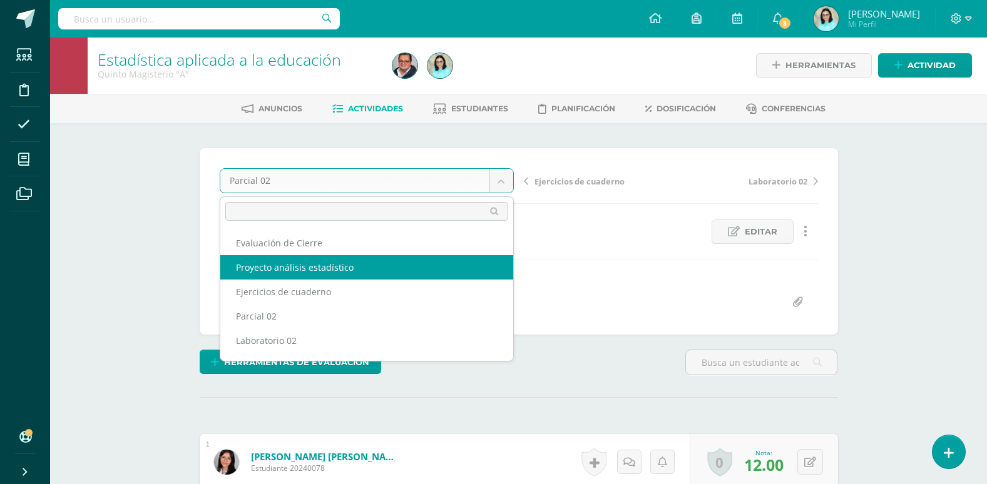
select select "/dashboard/teacher/grade-activity/107947/"
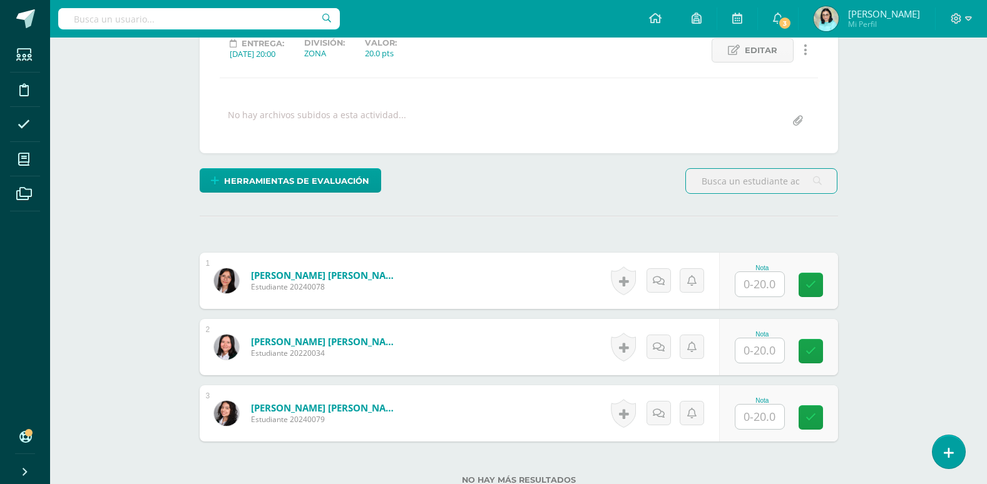
scroll to position [188, 0]
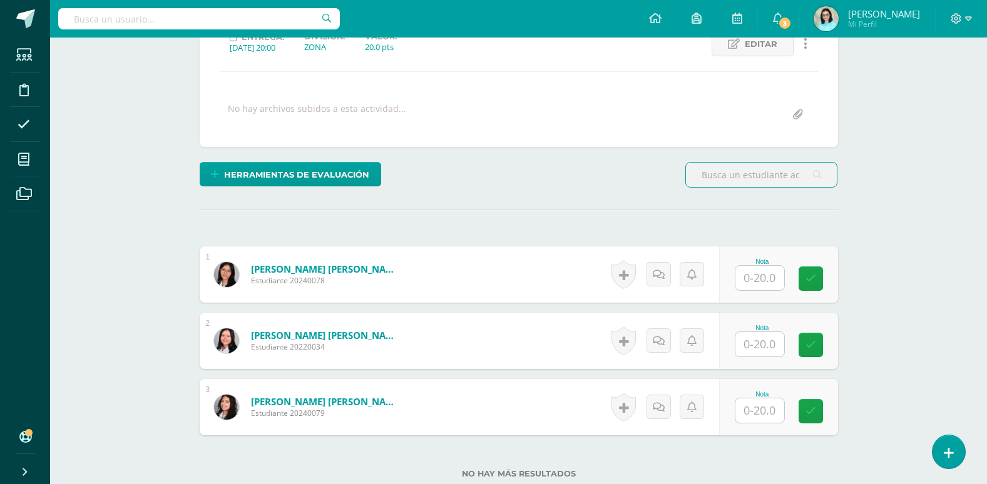
click at [760, 273] on input "text" at bounding box center [759, 278] width 49 height 24
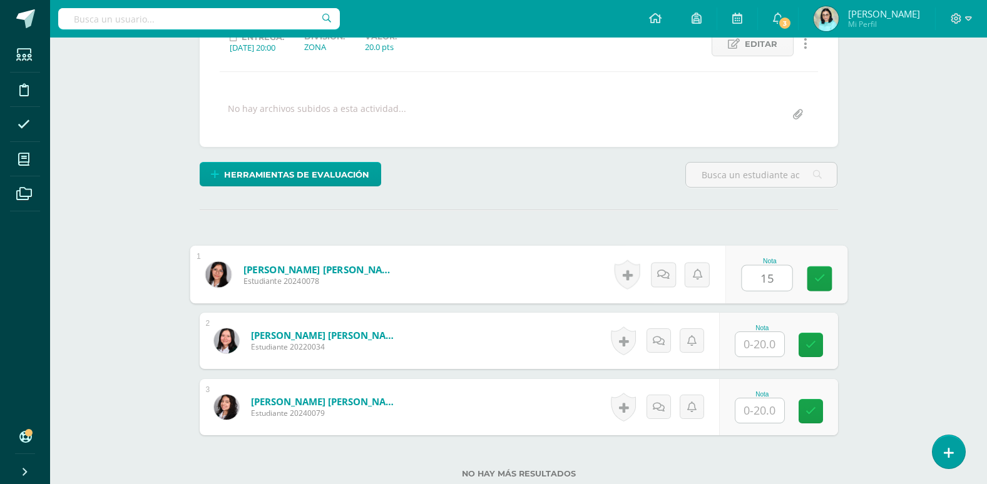
type input "15"
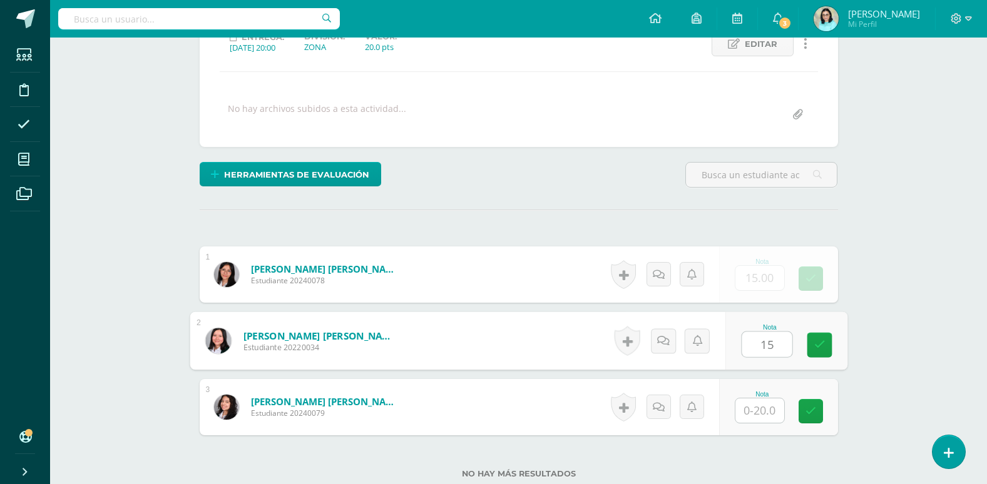
type input "15"
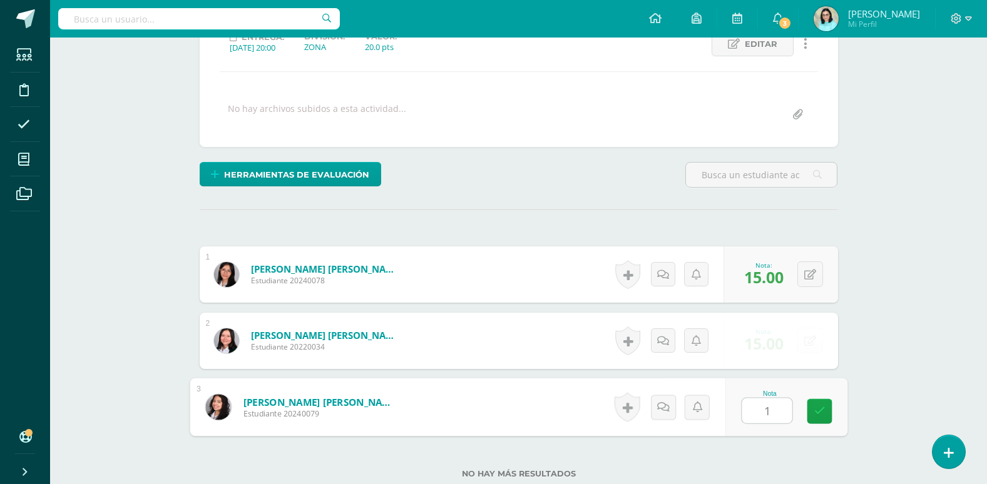
type input "15"
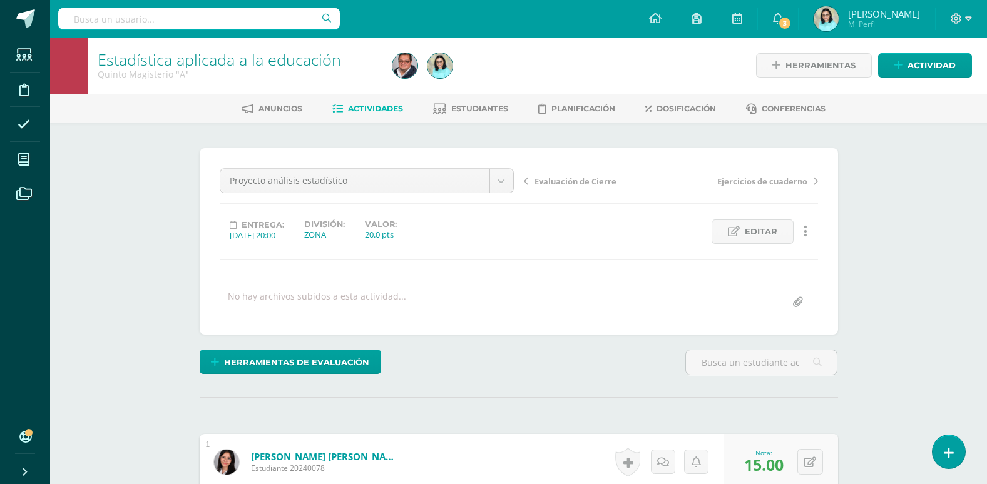
scroll to position [0, 0]
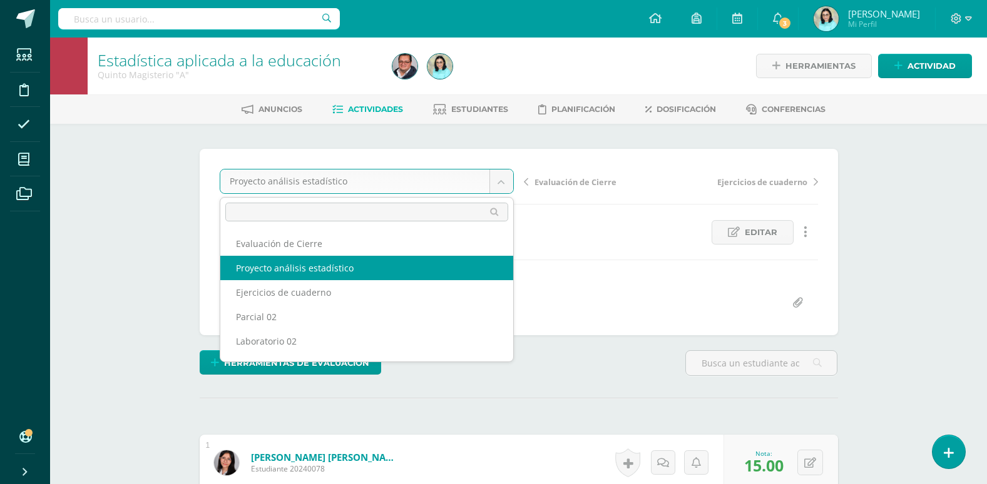
click at [500, 188] on body "Estudiantes Disciplina Asistencia Mis cursos Archivos Soporte Ayuda Reportar un…" at bounding box center [493, 383] width 987 height 767
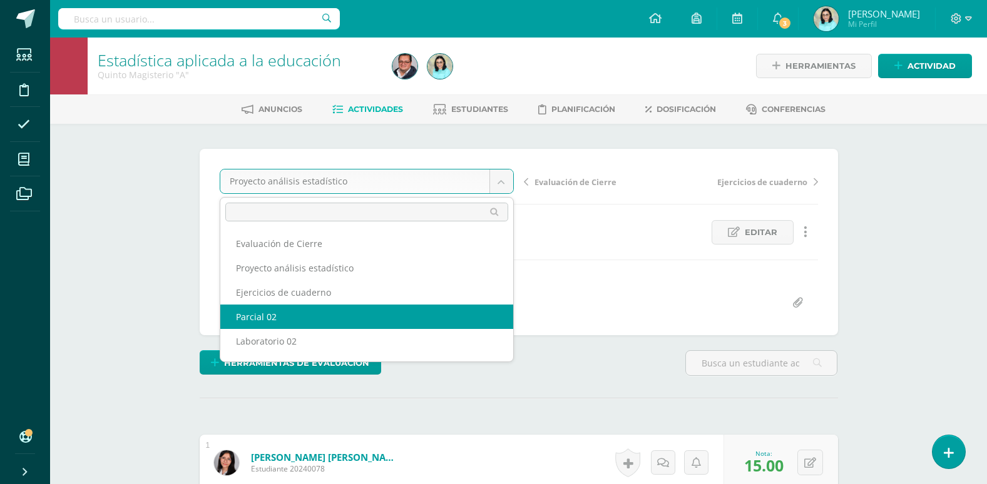
select select "/dashboard/teacher/grade-activity/107944/"
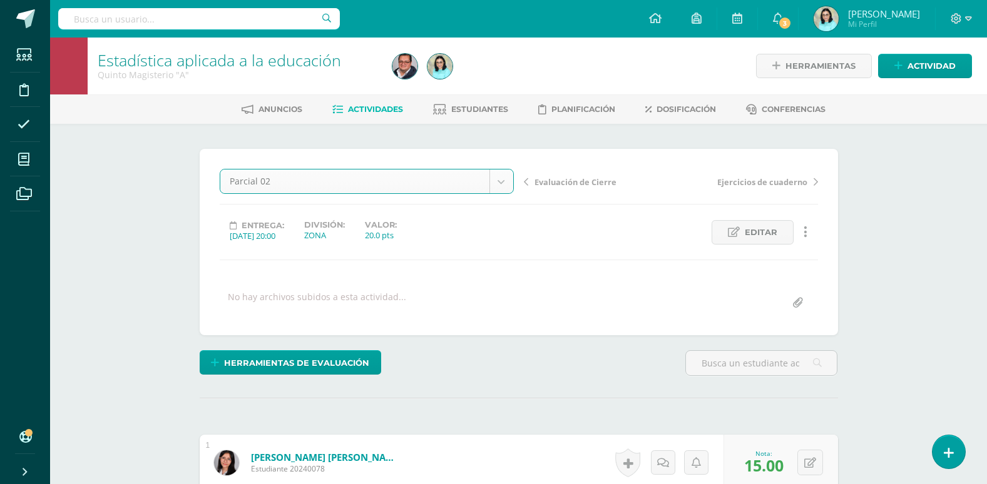
scroll to position [1, 0]
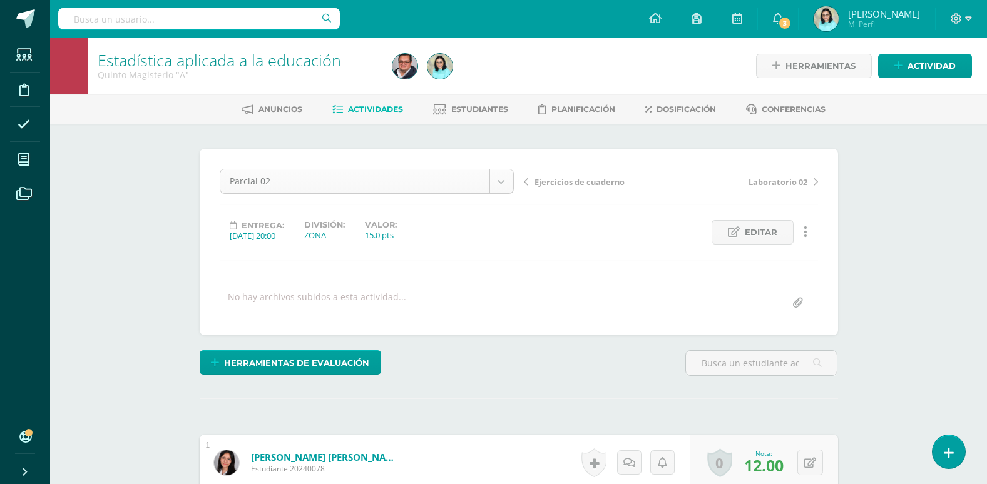
click at [505, 183] on body "Estudiantes Disciplina Asistencia Mis cursos Archivos Soporte Ayuda Reportar un…" at bounding box center [493, 383] width 987 height 767
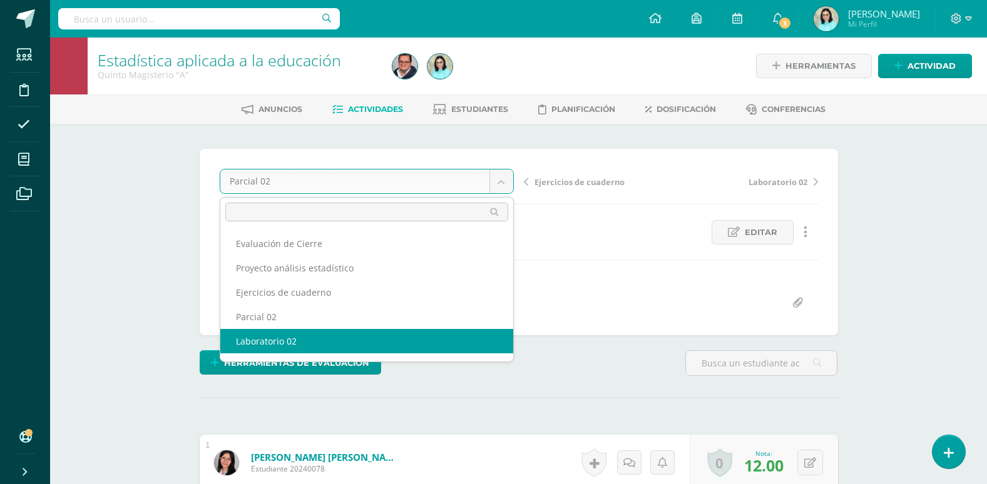
select select "/dashboard/teacher/grade-activity/107941/"
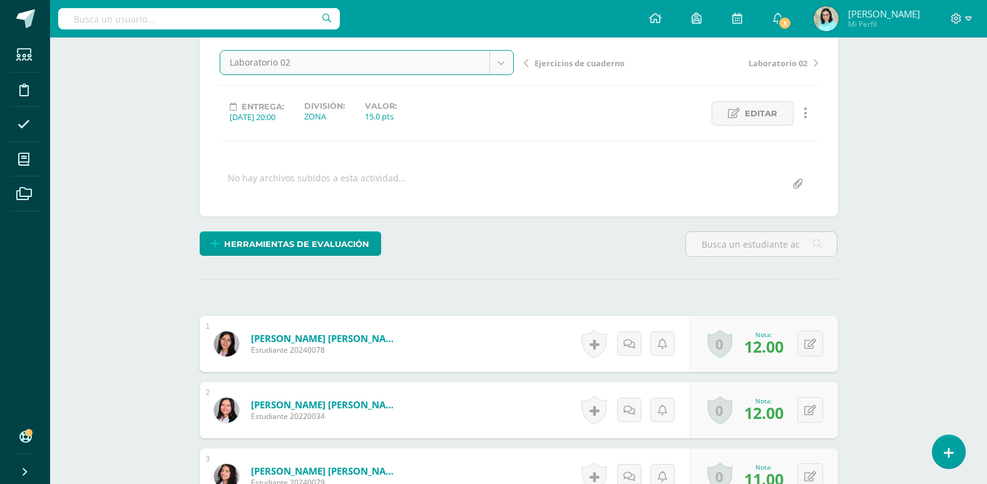
scroll to position [125, 0]
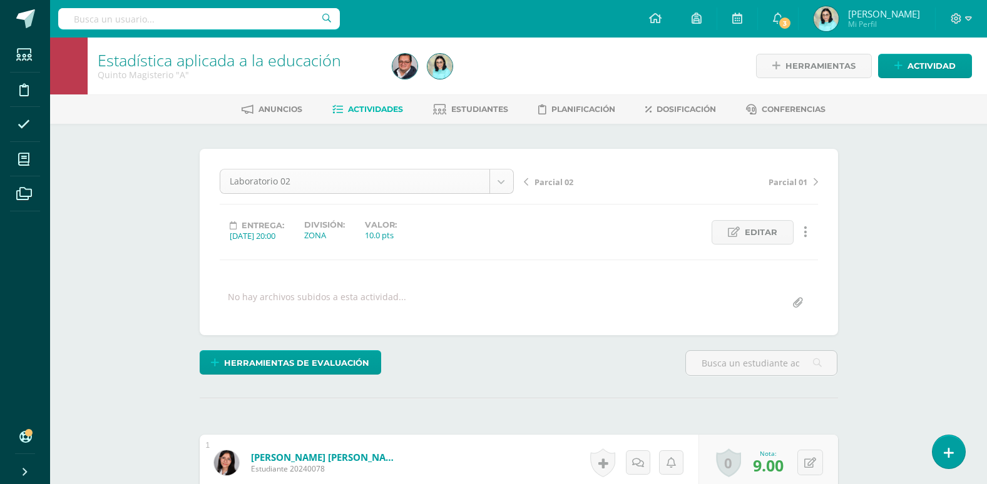
click at [502, 183] on body "Estudiantes Disciplina Asistencia Mis cursos Archivos Soporte Ayuda Reportar un…" at bounding box center [493, 383] width 987 height 767
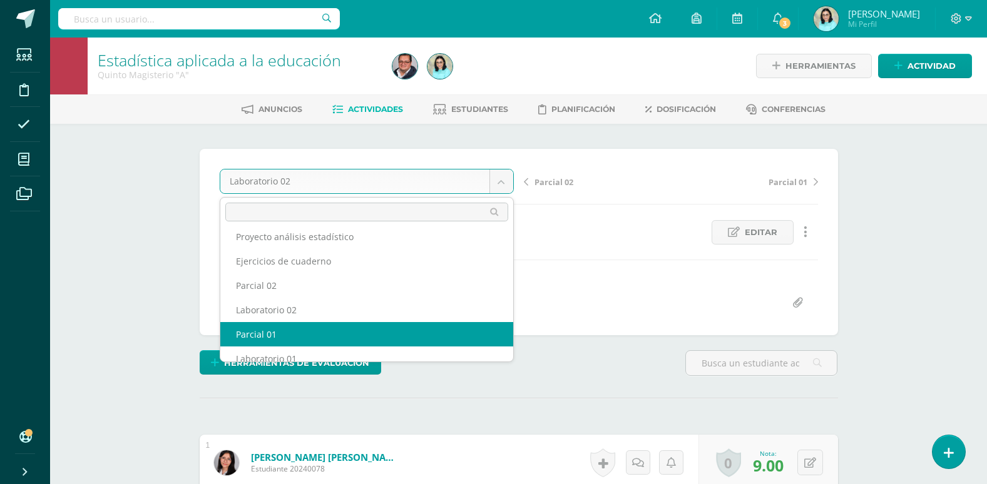
scroll to position [46, 0]
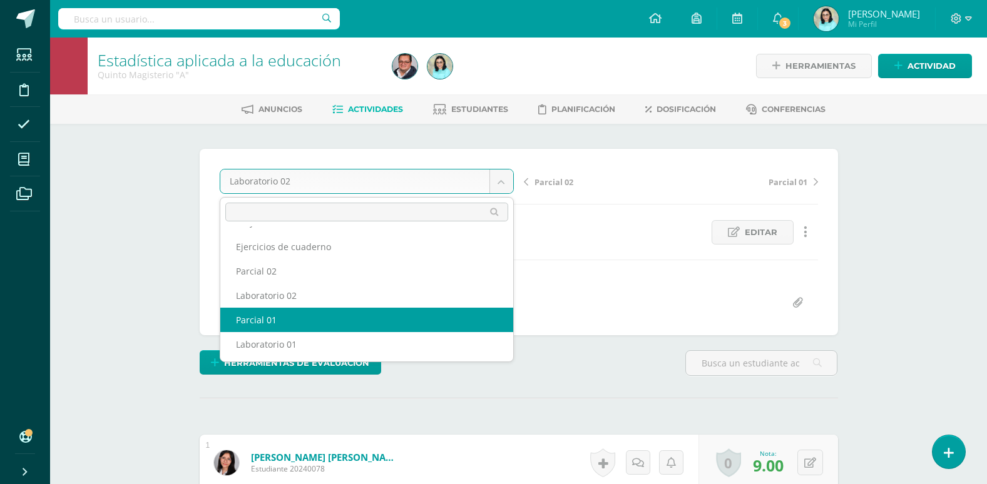
select select "/dashboard/teacher/grade-activity/107938/"
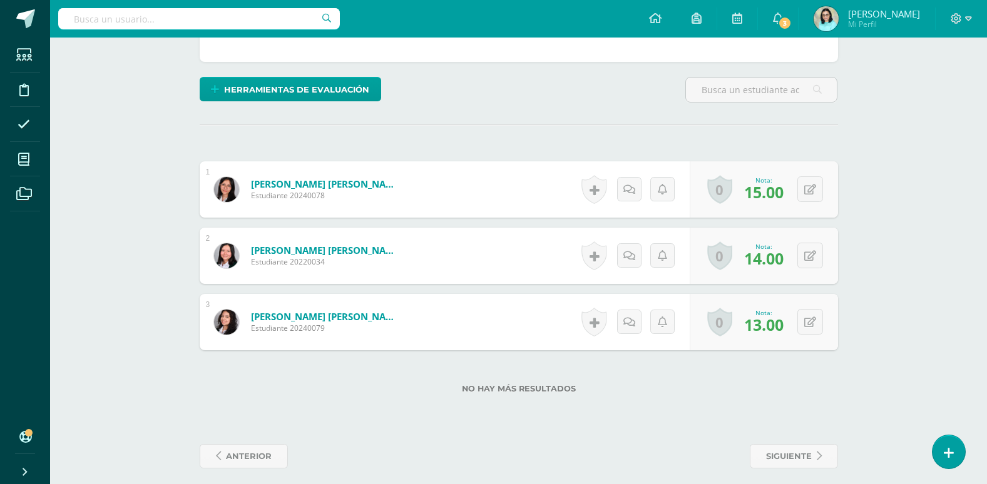
scroll to position [283, 0]
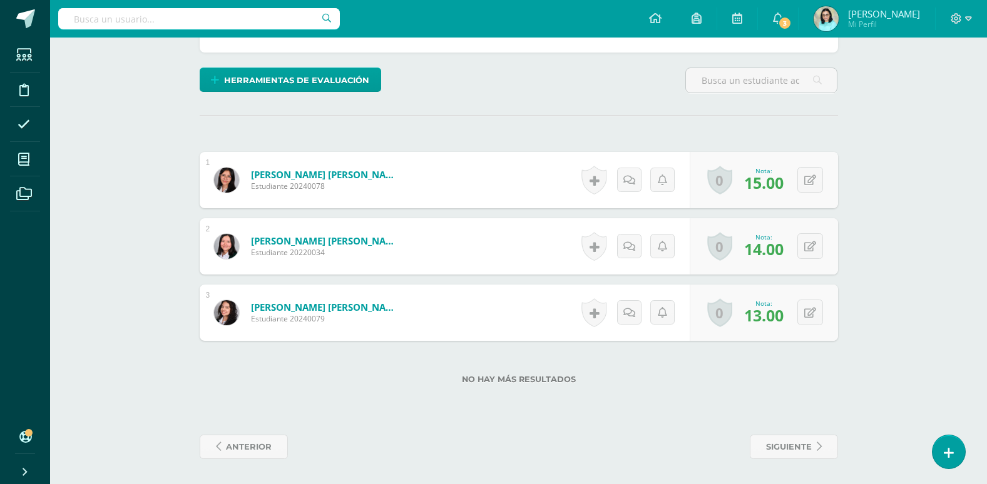
drag, startPoint x: 157, startPoint y: 250, endPoint x: 183, endPoint y: 173, distance: 81.1
click at [160, 244] on div "Estadística aplicada a la educación Quinto Magisterio "A" Herramientas Detalle …" at bounding box center [518, 119] width 936 height 729
